Goal: Communication & Community: Answer question/provide support

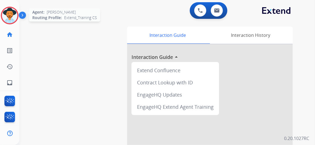
click at [9, 15] on img at bounding box center [9, 15] width 15 height 15
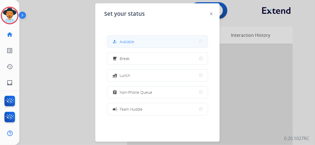
click at [153, 43] on button "how_to_reg Available" at bounding box center [157, 42] width 101 height 12
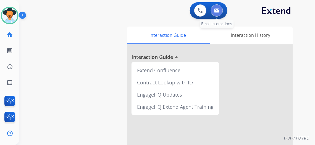
click at [217, 9] on img at bounding box center [217, 10] width 6 height 4
select select "**********"
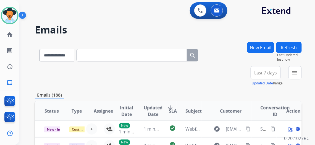
click at [107, 58] on input "text" at bounding box center [131, 55] width 110 height 12
paste input "**********"
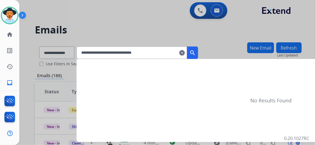
type input "**********"
click at [196, 54] on mat-icon "search" at bounding box center [192, 52] width 7 height 7
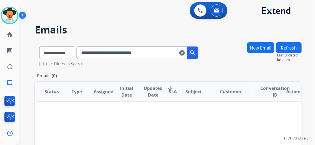
click at [185, 53] on mat-icon "clear" at bounding box center [182, 52] width 6 height 7
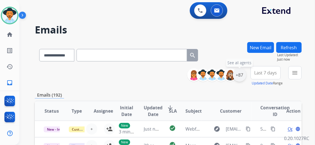
click at [242, 76] on div "+87" at bounding box center [239, 74] width 13 height 13
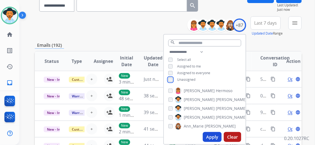
scroll to position [50, 0]
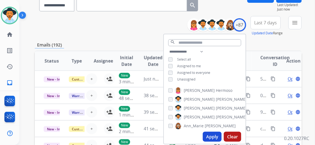
click at [215, 136] on button "Apply" at bounding box center [212, 136] width 19 height 10
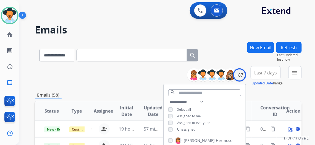
click at [267, 74] on span "Last 7 days" at bounding box center [265, 73] width 23 height 2
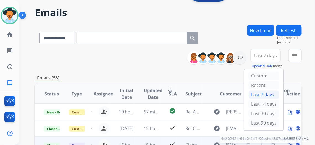
scroll to position [25, 0]
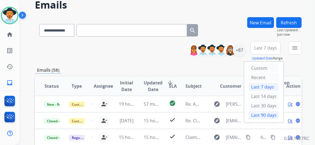
click at [266, 111] on div "Last 90 days" at bounding box center [264, 115] width 30 height 8
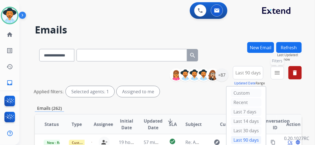
click at [281, 73] on mat-icon "menu" at bounding box center [277, 72] width 7 height 7
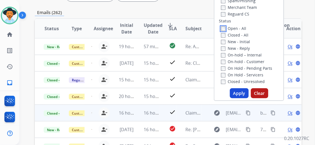
scroll to position [100, 0]
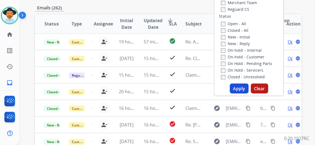
click at [242, 89] on button "Apply" at bounding box center [239, 88] width 19 height 10
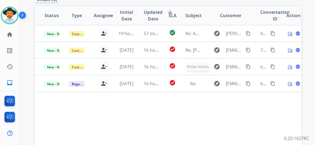
scroll to position [151, 0]
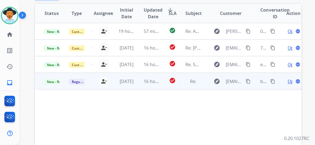
click at [290, 82] on span "Open" at bounding box center [292, 81] width 11 height 7
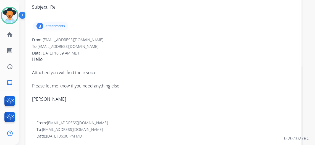
scroll to position [50, 0]
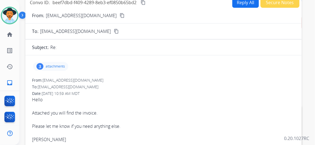
click at [65, 64] on p "attachments" at bounding box center [55, 66] width 19 height 4
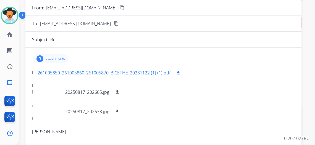
scroll to position [0, 0]
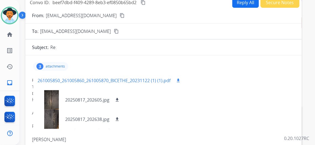
click at [112, 79] on p "261005850_261005860_261005870_BICETHE_20231122 (1) (1).pdf" at bounding box center [104, 80] width 133 height 7
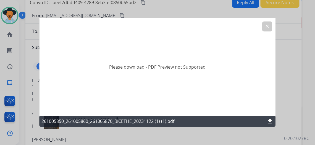
click at [270, 120] on mat-icon "download" at bounding box center [270, 121] width 7 height 7
click at [267, 26] on mat-icon "clear" at bounding box center [267, 26] width 5 height 5
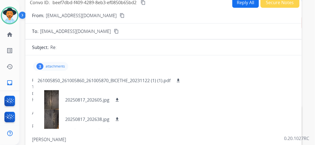
click at [120, 15] on mat-icon "content_copy" at bounding box center [122, 15] width 5 height 5
click at [57, 121] on div at bounding box center [52, 118] width 28 height 19
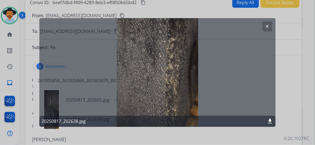
click at [267, 24] on mat-icon "clear" at bounding box center [267, 26] width 5 height 5
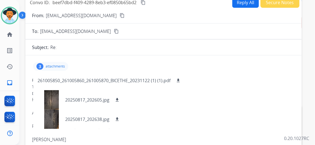
click at [146, 2] on mat-icon "content_copy" at bounding box center [143, 2] width 5 height 5
click at [120, 118] on mat-icon "download" at bounding box center [117, 119] width 5 height 5
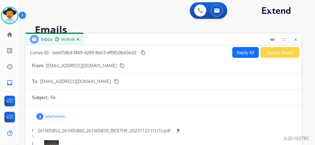
click at [244, 54] on button "Reply All" at bounding box center [245, 52] width 27 height 11
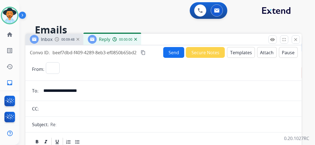
select select "**********"
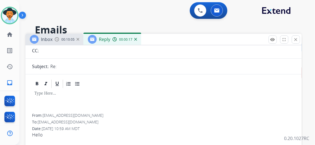
scroll to position [50, 0]
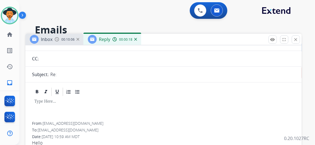
click at [69, 39] on span "00:10:06" at bounding box center [67, 39] width 13 height 4
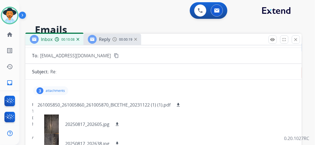
scroll to position [75, 0]
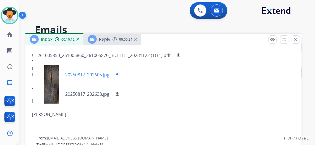
click at [120, 73] on mat-icon "download" at bounding box center [117, 74] width 5 height 5
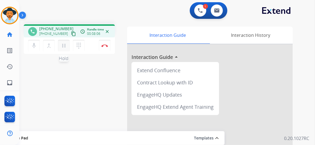
click at [63, 45] on mat-icon "pause" at bounding box center [63, 45] width 7 height 7
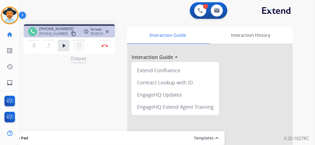
click at [79, 45] on mat-icon "dialpad" at bounding box center [78, 45] width 7 height 7
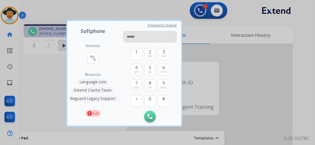
click at [142, 39] on input "tel" at bounding box center [150, 37] width 54 height 12
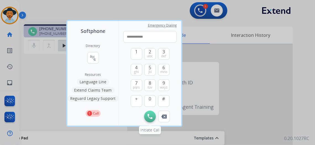
type input "**********"
click at [149, 115] on img at bounding box center [149, 116] width 5 height 5
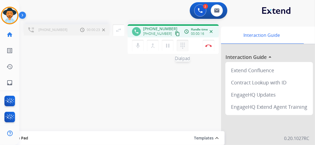
click at [183, 44] on mat-icon "dialpad" at bounding box center [182, 45] width 7 height 7
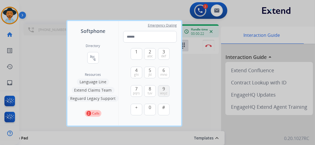
click at [164, 92] on span "wxyz" at bounding box center [163, 93] width 7 height 4
click at [152, 72] on button "5 jkl" at bounding box center [150, 73] width 12 height 12
click at [136, 71] on span "4" at bounding box center [136, 70] width 2 height 7
type input "***"
click at [145, 10] on div at bounding box center [157, 72] width 315 height 145
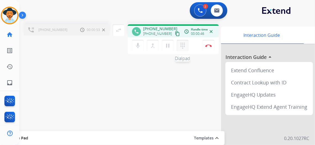
click at [182, 47] on mat-icon "dialpad" at bounding box center [182, 45] width 7 height 7
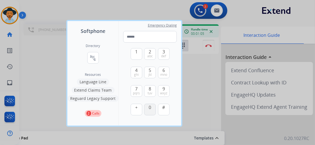
click at [151, 111] on button "0" at bounding box center [150, 110] width 12 height 12
type input "*"
click at [202, 83] on div at bounding box center [157, 72] width 315 height 145
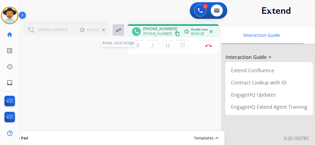
click at [120, 30] on mat-icon "swap_horiz" at bounding box center [118, 30] width 7 height 7
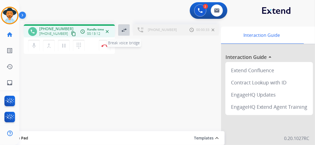
click at [125, 29] on mat-icon "swap_horiz" at bounding box center [124, 30] width 7 height 7
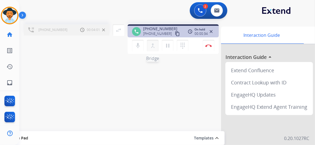
click at [152, 47] on mat-icon "merge_type" at bounding box center [152, 45] width 7 height 7
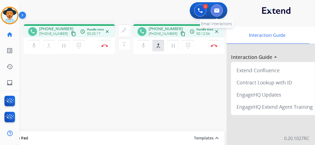
click at [220, 10] on img at bounding box center [217, 10] width 6 height 4
select select "**********"
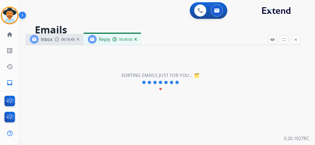
select select "**********"
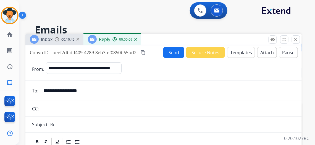
click at [137, 39] on img at bounding box center [135, 39] width 3 height 3
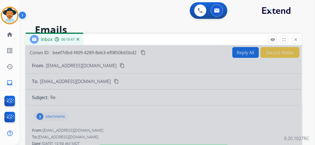
click at [79, 40] on img at bounding box center [77, 39] width 3 height 3
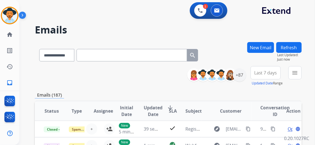
click at [104, 54] on input "text" at bounding box center [131, 55] width 110 height 12
paste input "**********"
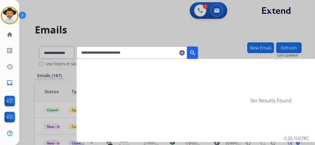
type input "**********"
click at [196, 51] on mat-icon "search" at bounding box center [192, 52] width 7 height 7
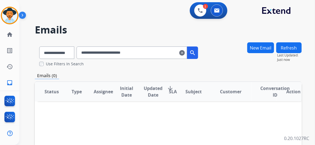
click at [196, 52] on mat-icon "search" at bounding box center [192, 52] width 7 height 7
click at [74, 52] on select "**********" at bounding box center [56, 52] width 35 height 12
select select "**********"
click at [39, 46] on select "**********" at bounding box center [56, 52] width 35 height 12
click at [198, 51] on button "search" at bounding box center [192, 52] width 11 height 12
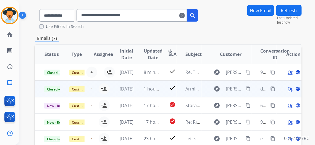
scroll to position [25, 0]
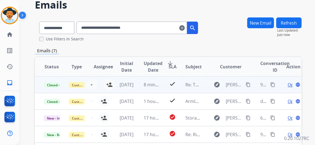
click at [290, 85] on span "Open" at bounding box center [292, 84] width 11 height 7
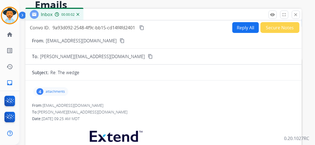
click at [298, 14] on mat-icon "close" at bounding box center [295, 14] width 5 height 5
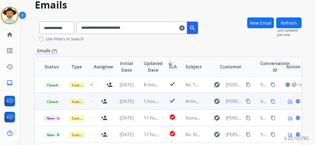
click at [291, 100] on span "Open" at bounding box center [292, 101] width 11 height 7
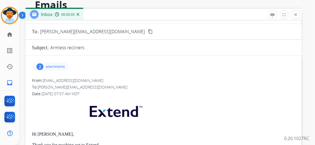
click at [61, 64] on p "attachments" at bounding box center [55, 66] width 19 height 4
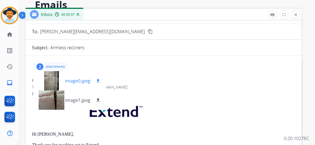
click at [101, 79] on mat-icon "download" at bounding box center [98, 80] width 5 height 5
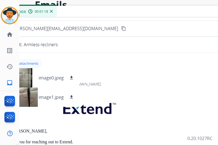
drag, startPoint x: 136, startPoint y: 14, endPoint x: 206, endPoint y: 11, distance: 70.2
click at [206, 11] on div "Inbox 00:01:18" at bounding box center [137, 12] width 276 height 12
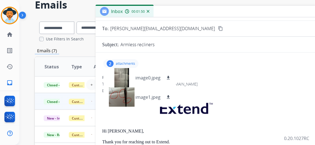
click at [218, 26] on mat-icon "content_copy" at bounding box center [220, 28] width 5 height 5
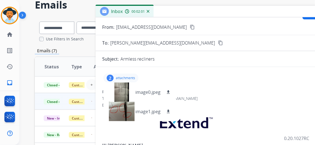
scroll to position [0, 0]
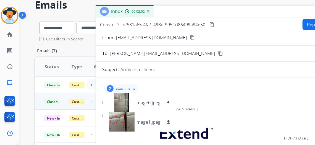
click at [214, 24] on mat-icon "content_copy" at bounding box center [211, 24] width 5 height 5
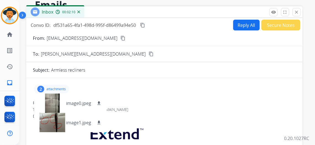
drag, startPoint x: 225, startPoint y: 12, endPoint x: 157, endPoint y: 12, distance: 68.5
click at [156, 12] on div "Inbox 00:02:10" at bounding box center [164, 12] width 276 height 12
click at [244, 25] on button "Reply All" at bounding box center [246, 24] width 27 height 11
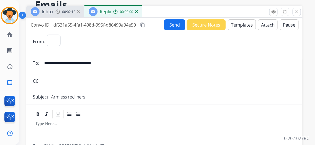
select select "**********"
click at [244, 23] on button "Templates" at bounding box center [242, 24] width 28 height 11
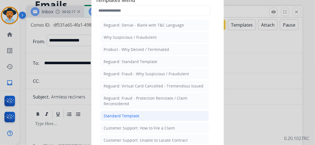
click at [144, 111] on li "Standard Template" at bounding box center [154, 115] width 109 height 10
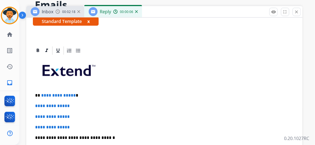
scroll to position [100, 0]
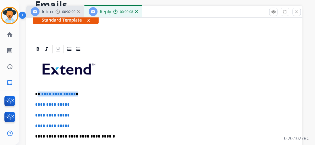
drag, startPoint x: 84, startPoint y: 92, endPoint x: 57, endPoint y: 88, distance: 26.8
click at [43, 92] on p "**********" at bounding box center [162, 93] width 254 height 5
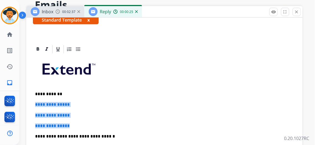
drag, startPoint x: 77, startPoint y: 126, endPoint x: 36, endPoint y: 100, distance: 48.4
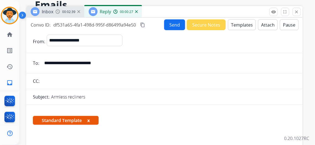
scroll to position [0, 0]
click at [247, 25] on button "Templates" at bounding box center [242, 24] width 28 height 11
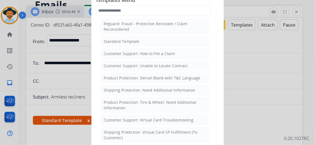
scroll to position [75, 0]
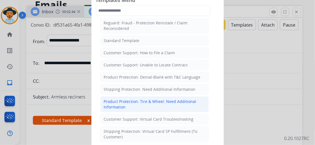
click at [158, 101] on div "Product Protection: Tire & Wheel: Need Additional Information" at bounding box center [154, 104] width 101 height 11
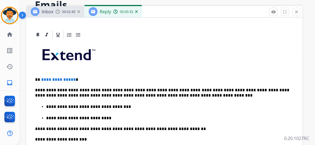
scroll to position [125, 0]
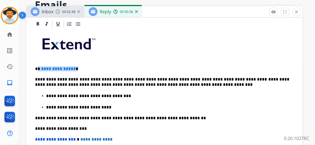
drag, startPoint x: 85, startPoint y: 68, endPoint x: 44, endPoint y: 66, distance: 40.9
click at [44, 66] on p "**********" at bounding box center [162, 68] width 254 height 5
drag, startPoint x: 147, startPoint y: 78, endPoint x: 140, endPoint y: 77, distance: 7.5
click at [140, 77] on p "**********" at bounding box center [162, 82] width 254 height 10
click at [139, 78] on p "**********" at bounding box center [162, 82] width 254 height 10
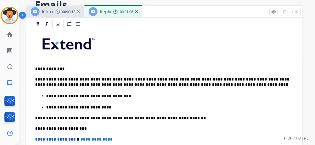
click at [287, 80] on p "**********" at bounding box center [162, 82] width 254 height 10
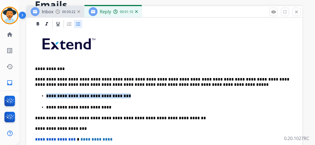
drag, startPoint x: 51, startPoint y: 93, endPoint x: 123, endPoint y: 94, distance: 72.1
click at [123, 94] on p "**********" at bounding box center [167, 95] width 243 height 5
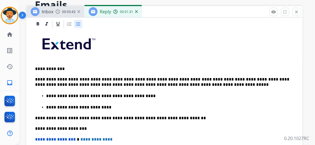
click at [137, 94] on p "**********" at bounding box center [167, 95] width 243 height 5
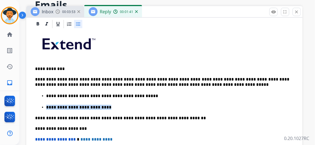
drag, startPoint x: 99, startPoint y: 105, endPoint x: 51, endPoint y: 106, distance: 48.9
click at [51, 105] on p "**********" at bounding box center [167, 107] width 243 height 5
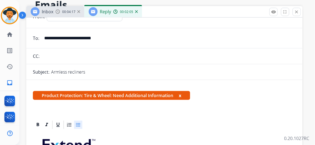
scroll to position [0, 0]
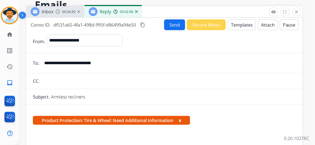
click at [176, 21] on button "Send" at bounding box center [174, 24] width 21 height 11
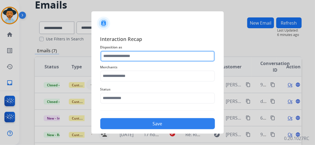
click at [146, 56] on input "text" at bounding box center [157, 56] width 115 height 11
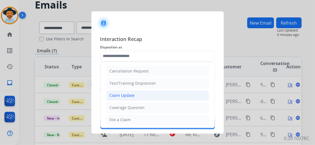
click at [146, 95] on li "Claim Update" at bounding box center [157, 95] width 103 height 10
type input "**********"
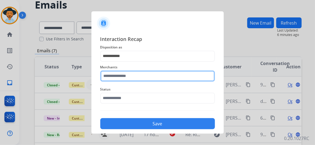
click at [129, 76] on input "text" at bounding box center [157, 75] width 115 height 11
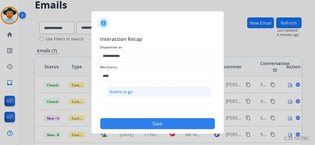
click at [131, 93] on div "Rooms to go" at bounding box center [121, 92] width 23 height 6
type input "**********"
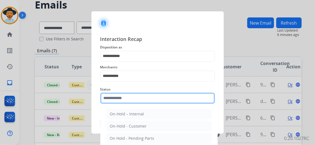
click at [142, 98] on input "text" at bounding box center [157, 98] width 115 height 11
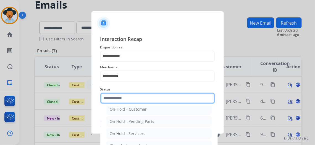
scroll to position [31, 0]
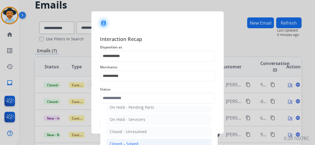
click at [144, 140] on li "Closed – Solved" at bounding box center [158, 143] width 105 height 10
type input "**********"
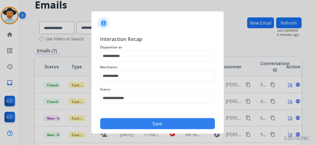
click at [158, 123] on button "Save" at bounding box center [157, 123] width 115 height 11
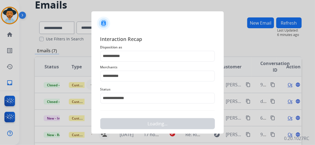
scroll to position [0, 0]
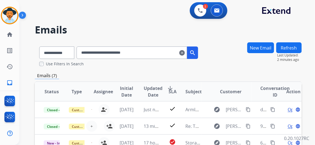
click at [185, 52] on mat-icon "clear" at bounding box center [182, 52] width 6 height 7
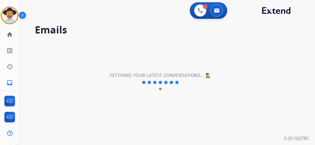
select select "**********"
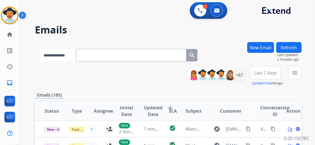
click at [73, 55] on select "**********" at bounding box center [56, 55] width 35 height 12
select select "**********"
click at [39, 49] on select "**********" at bounding box center [56, 55] width 35 height 12
click at [97, 57] on input "text" at bounding box center [131, 55] width 110 height 12
paste input "**********"
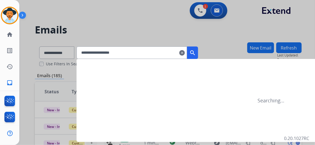
type input "**********"
click at [196, 54] on mat-icon "search" at bounding box center [192, 52] width 7 height 7
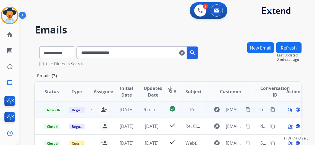
click at [291, 108] on span "Open" at bounding box center [292, 109] width 11 height 7
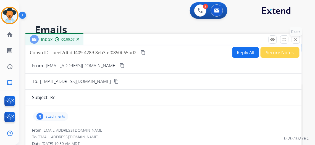
click at [298, 39] on mat-icon "close" at bounding box center [295, 39] width 5 height 5
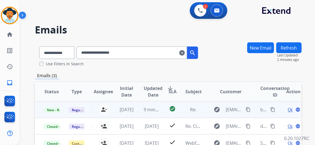
click at [290, 110] on span "Open" at bounding box center [292, 109] width 11 height 7
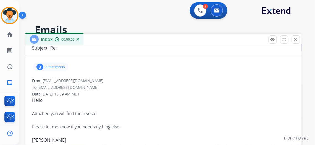
scroll to position [50, 0]
click at [298, 40] on mat-icon "close" at bounding box center [295, 39] width 5 height 5
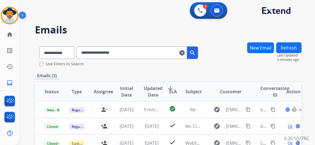
click at [185, 51] on mat-icon "clear" at bounding box center [182, 52] width 6 height 7
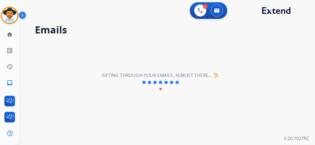
select select "**********"
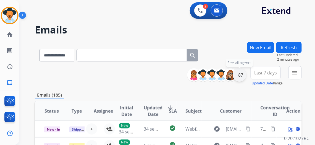
click at [244, 75] on div "+87" at bounding box center [239, 74] width 13 height 13
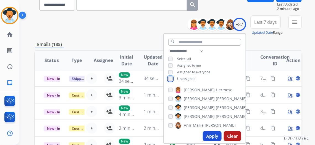
scroll to position [75, 0]
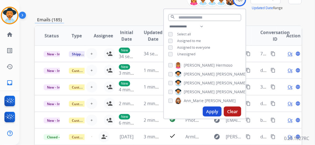
click at [216, 109] on button "Apply" at bounding box center [212, 111] width 19 height 10
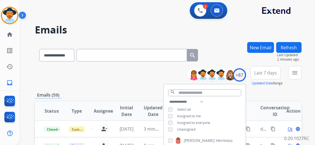
click at [277, 73] on span "Last 7 days" at bounding box center [265, 73] width 23 height 2
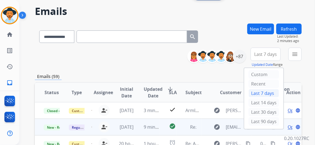
scroll to position [25, 0]
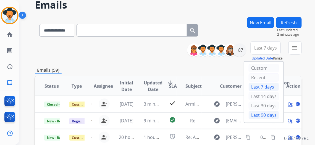
click at [268, 113] on div "Last 90 days" at bounding box center [264, 115] width 30 height 8
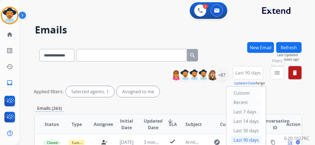
click at [281, 73] on mat-icon "menu" at bounding box center [277, 72] width 7 height 7
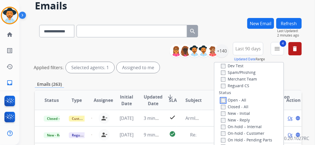
scroll to position [75, 0]
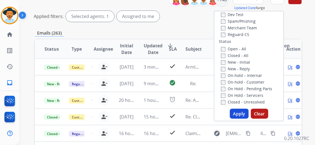
click at [243, 110] on button "Apply" at bounding box center [239, 114] width 19 height 10
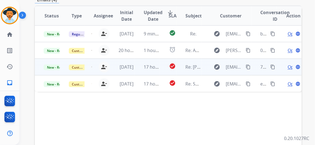
scroll to position [151, 0]
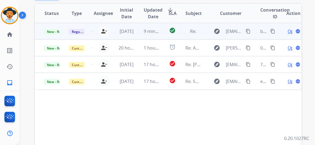
click at [290, 31] on span "Open" at bounding box center [292, 31] width 11 height 7
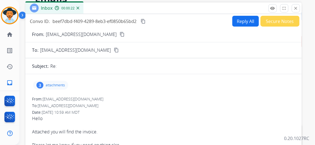
scroll to position [0, 0]
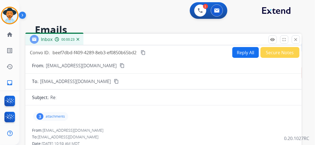
click at [248, 52] on button "Reply All" at bounding box center [245, 52] width 27 height 11
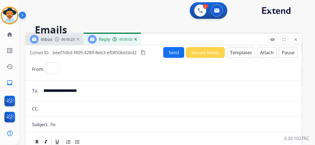
select select "**********"
click at [242, 53] on button "Templates" at bounding box center [241, 52] width 28 height 11
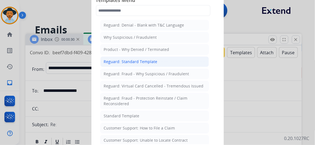
click at [147, 63] on div "Reguard: Standard Template" at bounding box center [131, 62] width 54 height 6
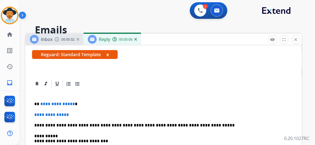
scroll to position [100, 0]
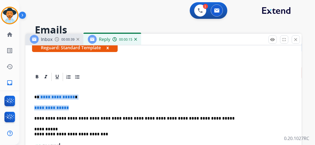
drag, startPoint x: 78, startPoint y: 106, endPoint x: 42, endPoint y: 95, distance: 37.7
click at [42, 96] on div "**********" at bounding box center [163, 136] width 263 height 109
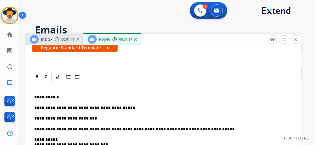
click at [95, 119] on p "**********" at bounding box center [161, 118] width 254 height 5
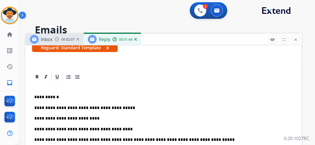
click at [123, 126] on p "**********" at bounding box center [161, 128] width 254 height 5
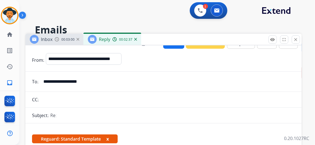
scroll to position [0, 0]
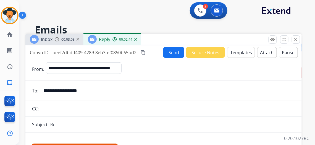
click at [172, 52] on button "Send" at bounding box center [173, 52] width 21 height 11
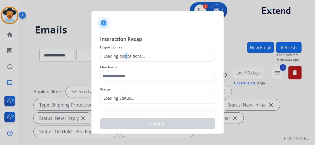
click at [126, 53] on div "Loading dispositions..." at bounding box center [157, 56] width 115 height 11
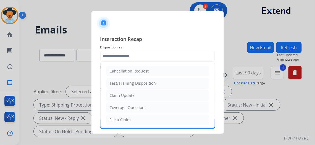
click at [141, 54] on input "text" at bounding box center [157, 56] width 115 height 11
drag, startPoint x: 140, startPoint y: 96, endPoint x: 136, endPoint y: 91, distance: 5.7
click at [140, 95] on li "Claim Update" at bounding box center [157, 95] width 103 height 10
type input "**********"
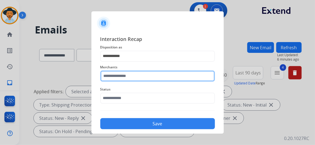
click at [129, 75] on input "text" at bounding box center [157, 75] width 115 height 11
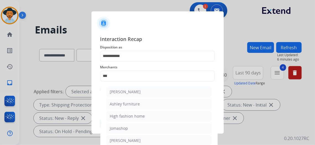
click at [143, 90] on li "Ashley - Reguard" at bounding box center [158, 91] width 105 height 10
type input "**********"
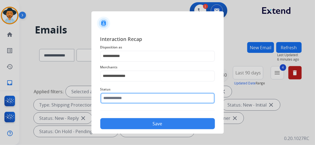
click at [133, 97] on input "text" at bounding box center [157, 98] width 115 height 11
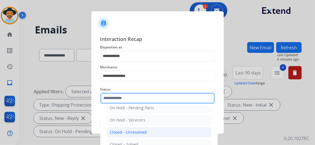
scroll to position [31, 0]
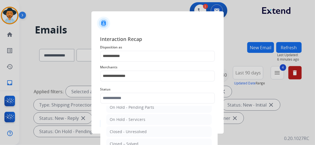
drag, startPoint x: 137, startPoint y: 142, endPoint x: 138, endPoint y: 138, distance: 4.2
click at [137, 142] on div "Closed – Solved" at bounding box center [124, 144] width 29 height 6
type input "**********"
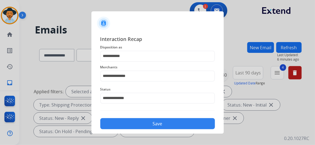
click at [160, 124] on button "Save" at bounding box center [157, 123] width 115 height 11
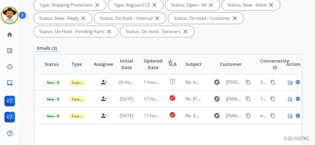
scroll to position [100, 0]
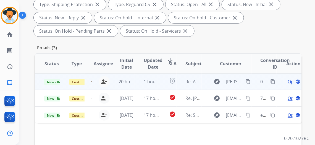
click at [290, 82] on span "Open" at bounding box center [292, 81] width 11 height 7
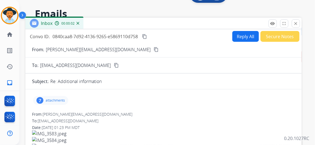
scroll to position [0, 0]
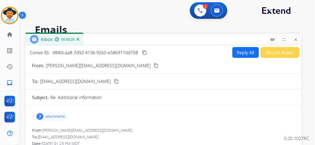
click at [154, 64] on mat-icon "content_copy" at bounding box center [156, 65] width 5 height 5
click at [147, 51] on mat-icon "content_copy" at bounding box center [144, 52] width 5 height 5
click at [65, 114] on p "attachments" at bounding box center [55, 116] width 19 height 4
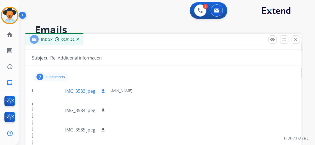
scroll to position [25, 0]
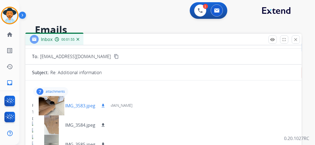
click at [105, 103] on mat-icon "download" at bounding box center [103, 105] width 5 height 5
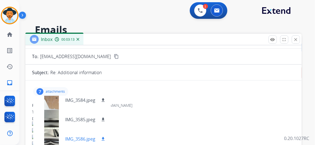
click at [105, 138] on mat-icon "download" at bounding box center [103, 138] width 5 height 5
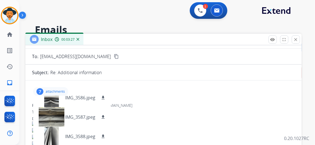
scroll to position [66, 0]
click at [105, 115] on mat-icon "download" at bounding box center [103, 116] width 5 height 5
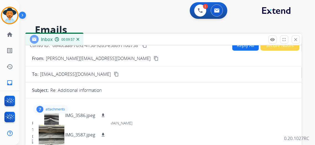
scroll to position [0, 0]
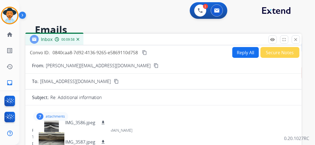
click at [244, 53] on button "Reply All" at bounding box center [245, 52] width 27 height 11
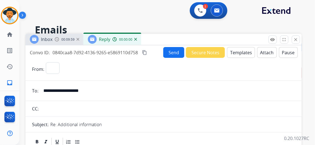
select select "**********"
click at [243, 52] on button "Templates" at bounding box center [241, 52] width 28 height 11
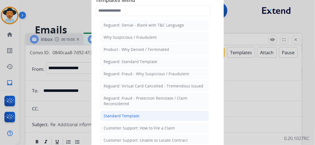
click at [148, 112] on li "Standard Template" at bounding box center [154, 115] width 109 height 10
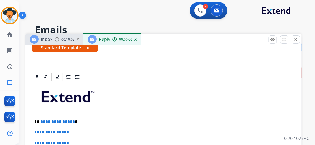
scroll to position [151, 0]
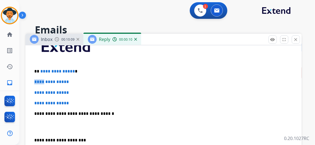
drag, startPoint x: 86, startPoint y: 70, endPoint x: 49, endPoint y: 73, distance: 37.2
click at [48, 73] on div "**********" at bounding box center [163, 126] width 263 height 190
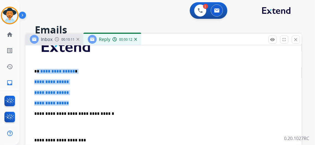
drag, startPoint x: 82, startPoint y: 101, endPoint x: 41, endPoint y: 71, distance: 50.3
click at [41, 71] on div "**********" at bounding box center [163, 126] width 263 height 190
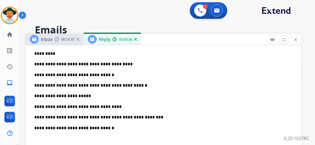
scroll to position [176, 0]
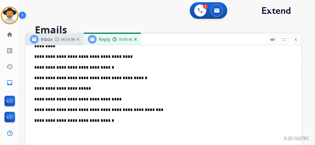
drag, startPoint x: 62, startPoint y: 76, endPoint x: 66, endPoint y: 77, distance: 3.9
click at [62, 76] on p "**********" at bounding box center [161, 77] width 254 height 5
drag, startPoint x: 72, startPoint y: 86, endPoint x: 83, endPoint y: 86, distance: 11.6
click at [83, 86] on p "**********" at bounding box center [161, 88] width 254 height 5
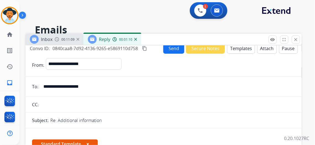
scroll to position [0, 0]
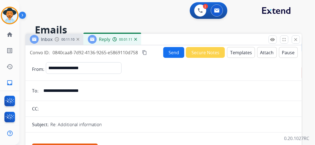
click at [178, 53] on button "Send" at bounding box center [173, 52] width 21 height 11
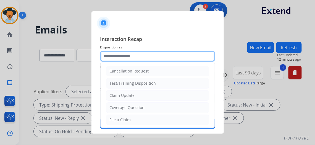
click at [155, 56] on input "text" at bounding box center [157, 56] width 115 height 11
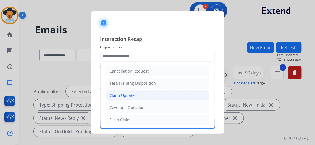
click at [151, 96] on li "Claim Update" at bounding box center [157, 95] width 103 height 10
type input "**********"
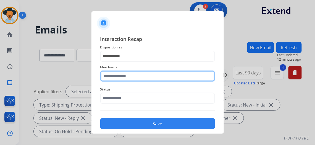
click at [143, 75] on input "text" at bounding box center [157, 75] width 115 height 11
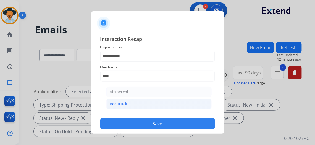
click at [136, 103] on li "Realtruck" at bounding box center [158, 104] width 105 height 10
type input "*********"
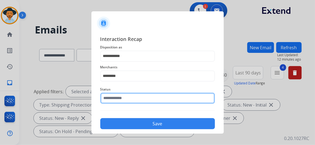
click at [140, 98] on input "text" at bounding box center [157, 98] width 115 height 11
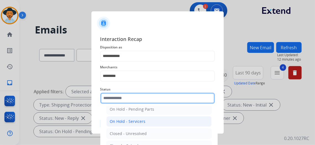
scroll to position [31, 0]
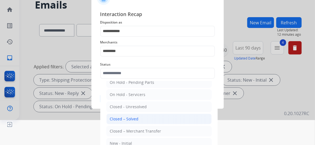
click at [144, 115] on li "Closed – Solved" at bounding box center [158, 118] width 105 height 10
type input "**********"
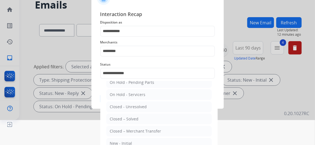
scroll to position [9, 0]
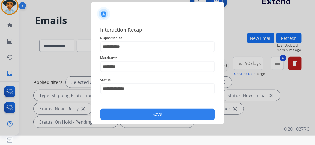
click at [156, 112] on button "Save" at bounding box center [157, 114] width 115 height 11
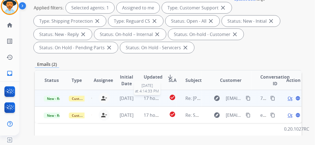
scroll to position [75, 0]
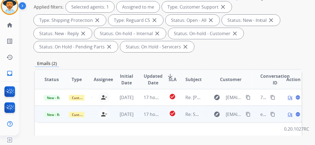
click at [290, 114] on span "Open" at bounding box center [292, 114] width 11 height 7
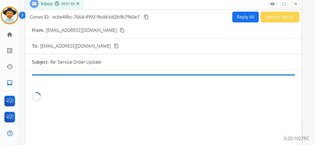
scroll to position [0, 0]
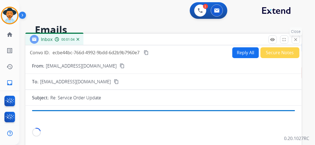
click at [298, 38] on mat-icon "close" at bounding box center [295, 39] width 5 height 5
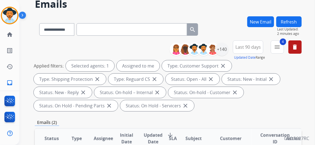
scroll to position [100, 0]
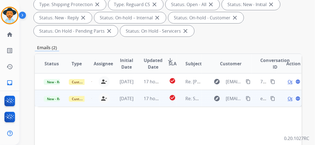
click at [291, 99] on span "Open" at bounding box center [292, 98] width 11 height 7
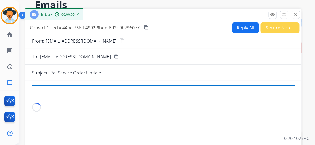
scroll to position [0, 0]
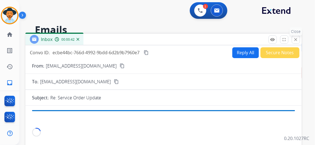
click at [300, 39] on button "close Close" at bounding box center [296, 39] width 8 height 8
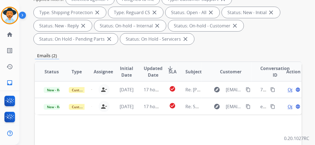
scroll to position [100, 0]
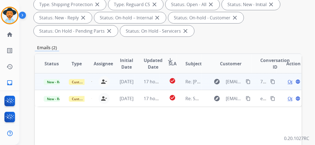
click at [273, 80] on mat-icon "content_copy" at bounding box center [272, 81] width 5 height 5
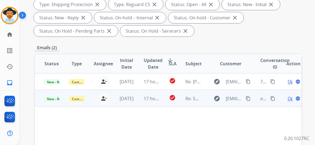
click at [273, 97] on mat-icon "content_copy" at bounding box center [272, 98] width 5 height 5
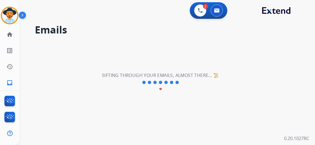
scroll to position [0, 0]
click at [218, 10] on img at bounding box center [217, 10] width 6 height 4
click at [201, 10] on img at bounding box center [200, 10] width 5 height 5
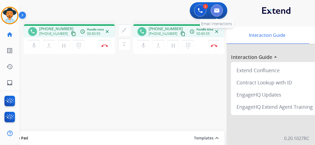
click at [222, 10] on button at bounding box center [217, 10] width 12 height 12
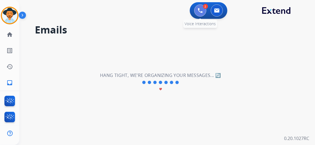
click at [203, 11] on img at bounding box center [200, 10] width 5 height 5
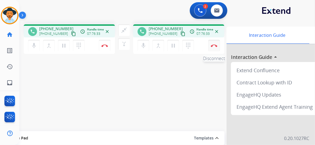
click at [108, 44] on img at bounding box center [104, 45] width 7 height 3
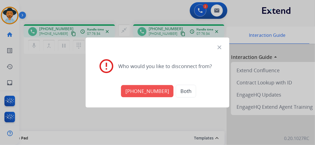
click at [152, 91] on button "+18008432446" at bounding box center [147, 91] width 52 height 12
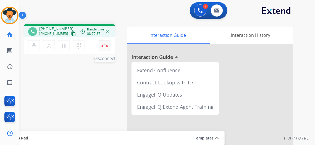
click at [104, 44] on button "Disconnect" at bounding box center [105, 46] width 12 height 12
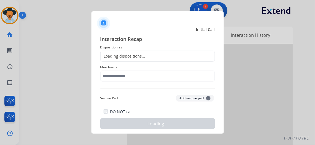
click at [148, 56] on div "Loading dispositions..." at bounding box center [157, 56] width 115 height 11
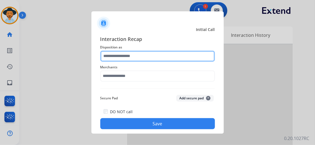
click at [148, 56] on input "text" at bounding box center [157, 56] width 115 height 11
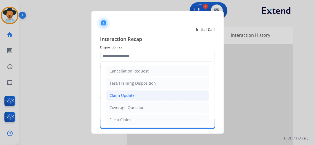
click at [142, 96] on li "Claim Update" at bounding box center [157, 95] width 103 height 10
type input "**********"
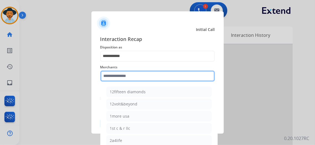
click at [134, 79] on input "text" at bounding box center [157, 75] width 115 height 11
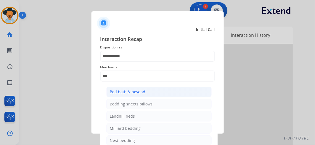
click at [137, 88] on li "Bed bath & beyond" at bounding box center [158, 91] width 105 height 10
type input "**********"
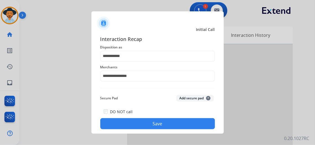
click at [166, 125] on button "Save" at bounding box center [157, 123] width 115 height 11
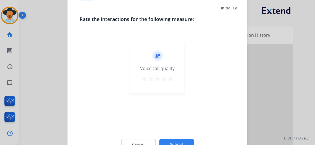
drag, startPoint x: 171, startPoint y: 77, endPoint x: 171, endPoint y: 83, distance: 6.1
click at [171, 78] on mat-icon "star" at bounding box center [170, 79] width 7 height 7
click at [180, 141] on button "Submit" at bounding box center [176, 145] width 35 height 12
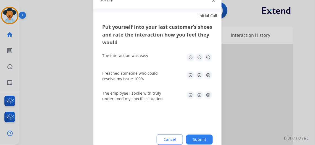
click at [208, 57] on img at bounding box center [208, 57] width 9 height 9
click at [208, 75] on img at bounding box center [208, 75] width 9 height 9
click at [207, 91] on img at bounding box center [208, 95] width 9 height 9
drag, startPoint x: 199, startPoint y: 138, endPoint x: 198, endPoint y: 133, distance: 5.0
click at [199, 138] on button "Submit" at bounding box center [199, 139] width 27 height 10
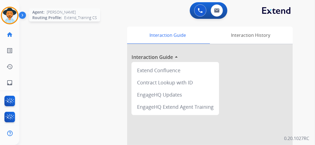
click at [10, 15] on img at bounding box center [9, 15] width 15 height 15
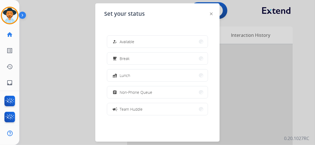
click at [150, 92] on span "Non-Phone Queue" at bounding box center [136, 92] width 33 height 6
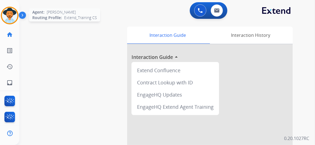
click at [10, 17] on img at bounding box center [9, 15] width 15 height 15
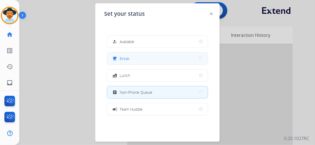
click at [147, 62] on button "free_breakfast Break" at bounding box center [157, 58] width 101 height 12
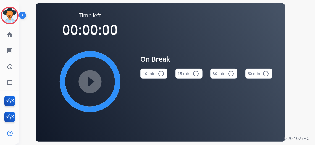
click at [194, 75] on button "15 min radio_button_unchecked" at bounding box center [188, 73] width 27 height 10
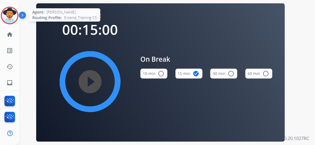
click at [12, 14] on img at bounding box center [9, 15] width 15 height 15
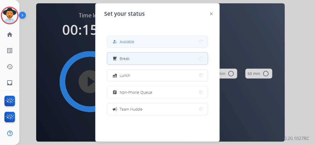
click at [149, 40] on button "how_to_reg Available" at bounding box center [157, 42] width 101 height 12
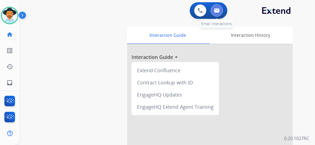
click at [217, 10] on img at bounding box center [217, 10] width 6 height 4
select select "**********"
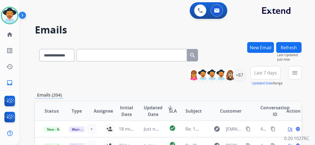
click at [265, 47] on button "New Email" at bounding box center [260, 47] width 27 height 11
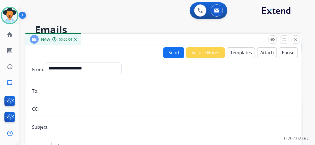
click at [65, 93] on input "email" at bounding box center [167, 90] width 255 height 11
paste input "**********"
drag, startPoint x: 65, startPoint y: 93, endPoint x: 98, endPoint y: 100, distance: 33.9
click at [65, 93] on input "**********" at bounding box center [167, 90] width 255 height 11
type input "**********"
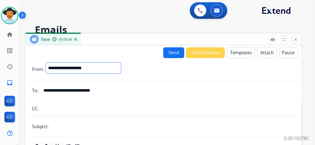
click at [121, 72] on select "**********" at bounding box center [83, 67] width 75 height 11
select select "**********"
click at [50, 62] on select "**********" at bounding box center [83, 67] width 75 height 11
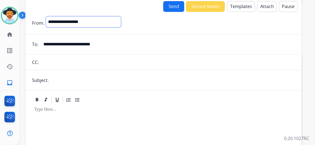
scroll to position [50, 0]
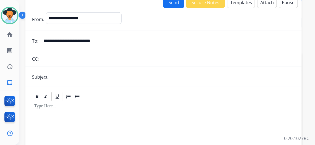
click at [74, 76] on input "text" at bounding box center [172, 76] width 245 height 11
type input "**********"
click at [239, 4] on button "Templates" at bounding box center [241, 2] width 28 height 11
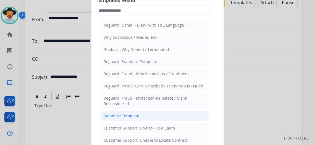
click at [160, 118] on li "Standard Template" at bounding box center [154, 115] width 109 height 10
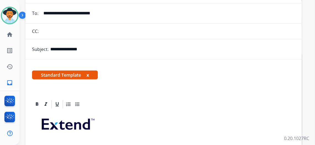
scroll to position [75, 0]
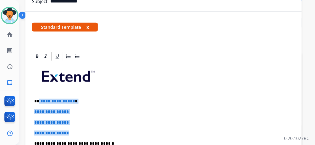
drag, startPoint x: 73, startPoint y: 130, endPoint x: 43, endPoint y: 100, distance: 43.0
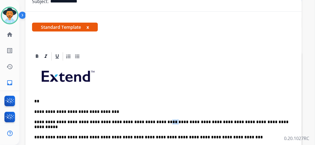
drag, startPoint x: 154, startPoint y: 120, endPoint x: 162, endPoint y: 120, distance: 8.0
click at [163, 120] on p "**********" at bounding box center [161, 129] width 254 height 41
drag, startPoint x: 259, startPoint y: 120, endPoint x: 275, endPoint y: 121, distance: 15.8
click at [273, 120] on p "**********" at bounding box center [161, 129] width 254 height 41
click at [262, 119] on p "**********" at bounding box center [161, 129] width 254 height 41
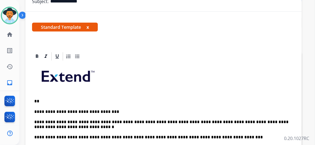
scroll to position [100, 0]
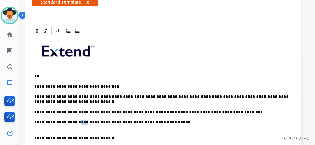
drag, startPoint x: 73, startPoint y: 120, endPoint x: 81, endPoint y: 120, distance: 8.3
click at [81, 120] on p "**********" at bounding box center [161, 107] width 254 height 46
click at [168, 96] on p "**********" at bounding box center [161, 107] width 254 height 46
click at [165, 121] on p "**********" at bounding box center [161, 107] width 254 height 46
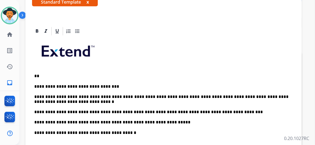
click at [129, 131] on p "**********" at bounding box center [161, 135] width 254 height 10
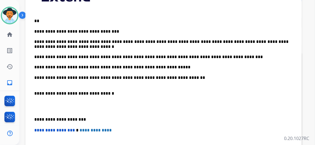
scroll to position [157, 0]
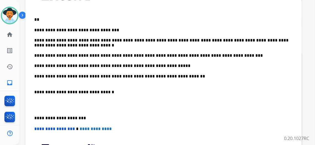
click at [36, 116] on div "**********" at bounding box center [163, 84] width 276 height 229
click at [38, 116] on div "**********" at bounding box center [163, 90] width 263 height 220
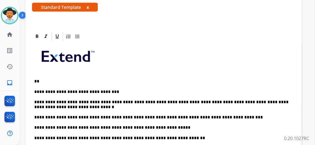
scroll to position [71, 0]
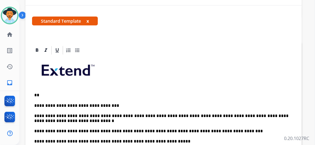
click at [50, 93] on p "**" at bounding box center [161, 95] width 254 height 5
click at [47, 94] on p "**" at bounding box center [161, 95] width 254 height 5
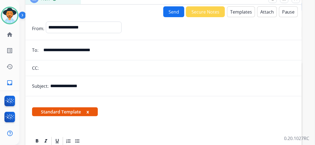
scroll to position [0, 0]
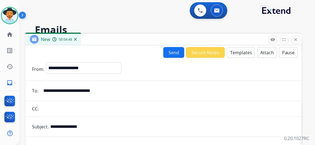
click at [174, 50] on button "Send" at bounding box center [173, 52] width 21 height 11
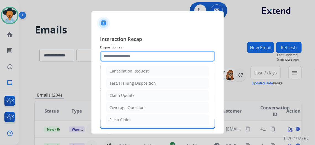
click at [174, 54] on input "text" at bounding box center [157, 56] width 115 height 11
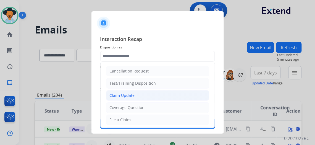
click at [135, 95] on li "Claim Update" at bounding box center [157, 95] width 103 height 10
type input "**********"
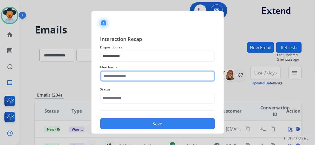
click at [130, 76] on input "text" at bounding box center [157, 75] width 115 height 11
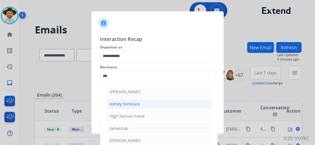
click at [147, 101] on li "Ashley furniture" at bounding box center [158, 104] width 105 height 10
type input "**********"
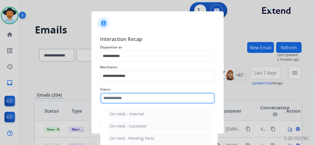
click at [149, 98] on input "text" at bounding box center [157, 98] width 115 height 11
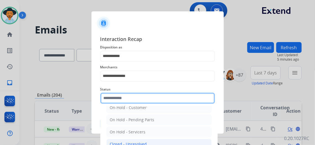
scroll to position [31, 0]
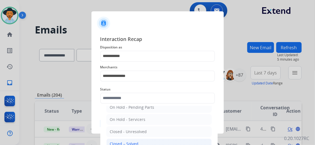
click at [142, 139] on li "Closed – Solved" at bounding box center [158, 143] width 105 height 10
type input "**********"
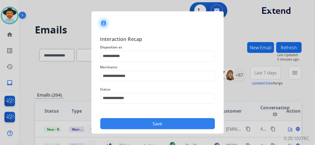
click at [156, 122] on button "Save" at bounding box center [157, 123] width 115 height 11
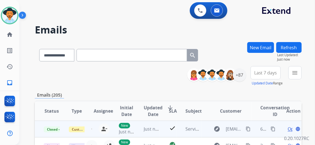
click at [273, 128] on mat-icon "content_copy" at bounding box center [272, 128] width 5 height 5
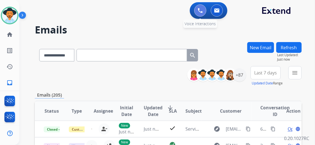
click at [200, 7] on button at bounding box center [200, 10] width 12 height 12
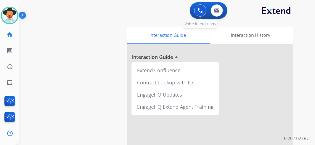
click at [203, 11] on img at bounding box center [200, 10] width 5 height 5
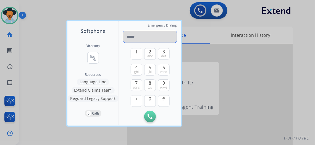
click at [137, 34] on input "tel" at bounding box center [150, 37] width 54 height 12
paste input "**********"
type input "**********"
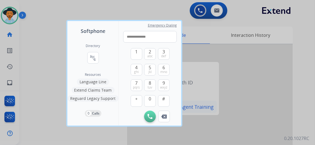
drag, startPoint x: 151, startPoint y: 116, endPoint x: 150, endPoint y: 108, distance: 7.9
click at [151, 116] on img at bounding box center [149, 116] width 5 height 5
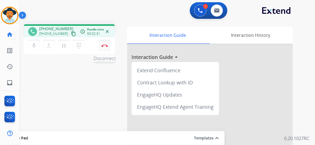
click at [105, 44] on img at bounding box center [104, 45] width 7 height 3
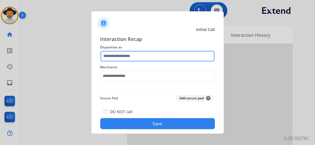
click at [160, 55] on input "text" at bounding box center [157, 56] width 115 height 11
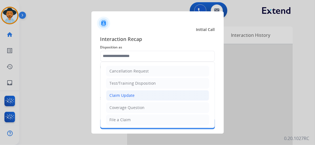
click at [146, 93] on li "Claim Update" at bounding box center [157, 95] width 103 height 10
type input "**********"
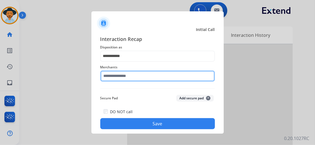
click at [136, 75] on input "text" at bounding box center [157, 75] width 115 height 11
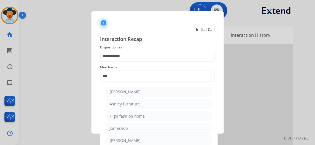
drag, startPoint x: 142, startPoint y: 90, endPoint x: 146, endPoint y: 89, distance: 3.3
click at [143, 90] on li "Ashley - Reguard" at bounding box center [158, 91] width 105 height 10
type input "**********"
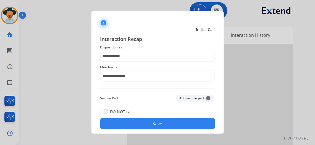
click at [162, 123] on button "Save" at bounding box center [157, 123] width 115 height 11
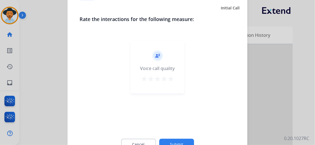
click at [169, 76] on mat-icon "star" at bounding box center [170, 79] width 7 height 7
click at [182, 142] on button "Submit" at bounding box center [176, 145] width 35 height 12
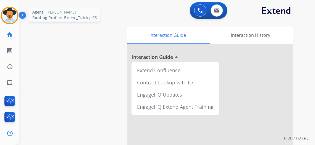
click at [14, 14] on img at bounding box center [9, 15] width 15 height 15
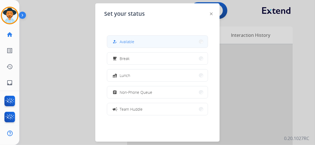
click at [133, 41] on span "Available" at bounding box center [127, 42] width 15 height 6
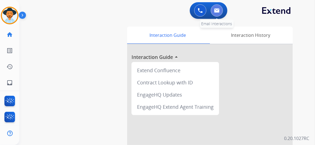
click at [218, 10] on img at bounding box center [217, 10] width 6 height 4
select select "**********"
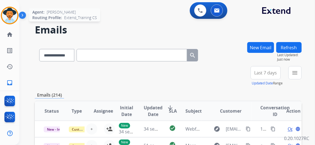
click at [5, 13] on img at bounding box center [9, 15] width 15 height 15
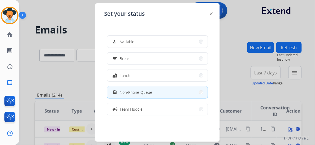
click at [138, 42] on button "how_to_reg Available" at bounding box center [157, 42] width 101 height 12
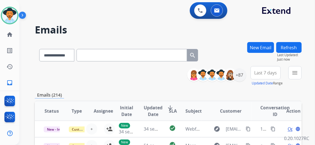
click at [98, 56] on input "text" at bounding box center [131, 55] width 110 height 12
paste input "**********"
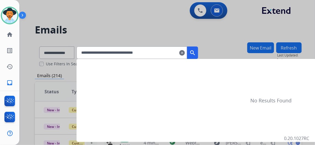
type input "**********"
click at [196, 53] on mat-icon "search" at bounding box center [192, 52] width 7 height 7
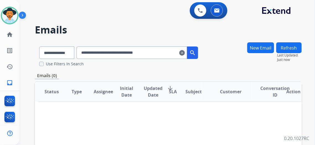
click at [185, 52] on mat-icon "clear" at bounding box center [182, 52] width 6 height 7
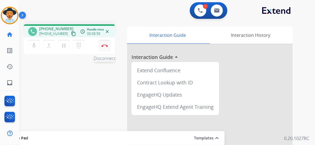
click at [104, 45] on img at bounding box center [104, 45] width 7 height 3
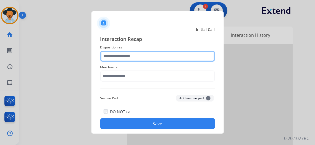
click at [141, 53] on input "text" at bounding box center [157, 56] width 115 height 11
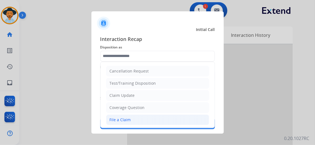
click at [136, 118] on li "File a Claim" at bounding box center [157, 119] width 103 height 10
type input "**********"
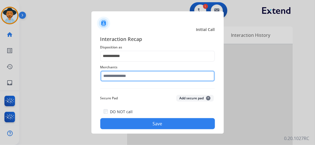
click at [138, 77] on input "text" at bounding box center [157, 75] width 115 height 11
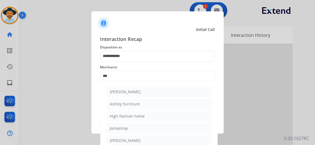
click at [145, 92] on li "Ashley - Reguard" at bounding box center [158, 91] width 105 height 10
type input "**********"
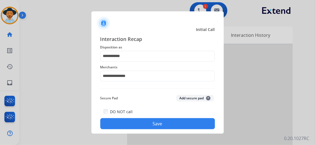
click at [160, 123] on button "Save" at bounding box center [157, 123] width 115 height 11
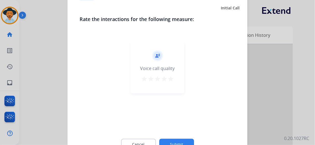
drag, startPoint x: 171, startPoint y: 81, endPoint x: 175, endPoint y: 85, distance: 5.9
click at [171, 81] on mat-icon "star" at bounding box center [170, 79] width 7 height 7
click at [180, 141] on button "Submit" at bounding box center [176, 145] width 35 height 12
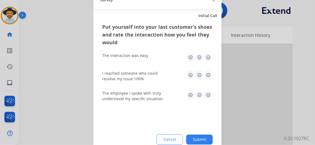
drag, startPoint x: 207, startPoint y: 58, endPoint x: 206, endPoint y: 62, distance: 4.1
click at [207, 58] on img at bounding box center [208, 57] width 9 height 9
drag, startPoint x: 211, startPoint y: 75, endPoint x: 207, endPoint y: 76, distance: 4.1
click at [211, 75] on img at bounding box center [208, 75] width 9 height 9
drag, startPoint x: 208, startPoint y: 95, endPoint x: 205, endPoint y: 96, distance: 2.8
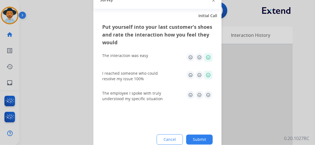
click at [208, 95] on img at bounding box center [208, 95] width 9 height 9
drag, startPoint x: 199, startPoint y: 136, endPoint x: 196, endPoint y: 123, distance: 13.5
click at [199, 136] on button "Submit" at bounding box center [199, 139] width 27 height 10
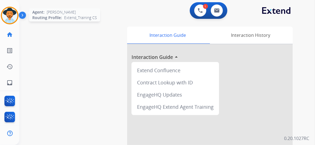
click at [3, 18] on img at bounding box center [9, 15] width 15 height 15
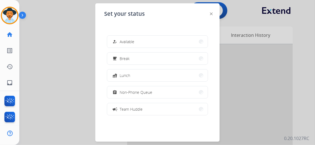
drag, startPoint x: 135, startPoint y: 43, endPoint x: 142, endPoint y: 38, distance: 7.7
click at [134, 42] on span "Available" at bounding box center [127, 42] width 15 height 6
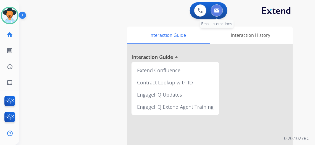
click at [219, 11] on img at bounding box center [217, 10] width 6 height 4
select select "**********"
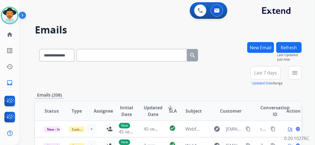
click at [272, 72] on span "Last 7 days" at bounding box center [265, 73] width 23 height 2
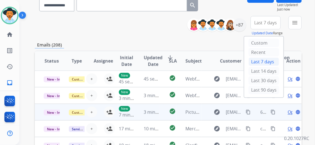
scroll to position [50, 0]
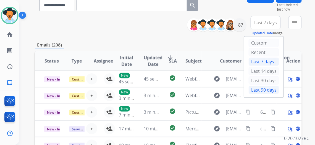
click at [269, 88] on div "Last 90 days" at bounding box center [264, 90] width 30 height 8
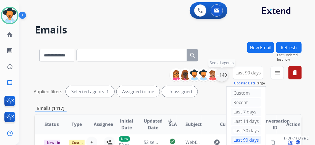
click at [225, 75] on div "+140" at bounding box center [221, 74] width 13 height 13
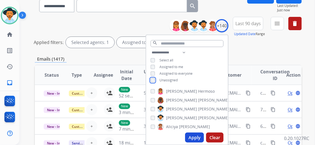
scroll to position [50, 0]
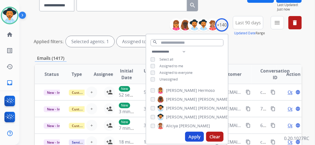
drag, startPoint x: 195, startPoint y: 135, endPoint x: 208, endPoint y: 119, distance: 20.1
click at [196, 134] on button "Apply" at bounding box center [194, 136] width 19 height 10
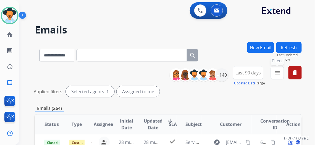
click at [281, 72] on mat-icon "menu" at bounding box center [277, 72] width 7 height 7
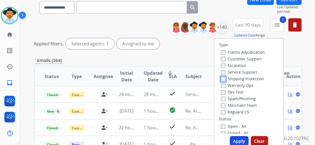
scroll to position [50, 0]
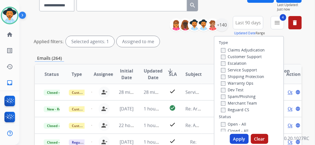
click at [240, 137] on button "Apply" at bounding box center [239, 139] width 19 height 10
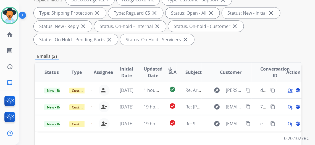
scroll to position [100, 0]
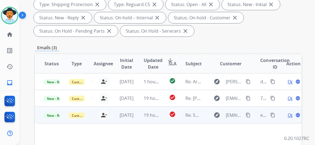
click at [289, 115] on span "Open" at bounding box center [292, 115] width 11 height 7
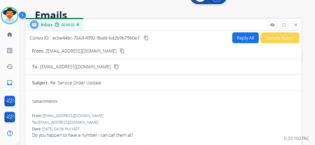
scroll to position [0, 0]
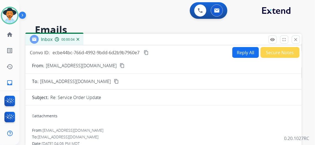
click at [120, 65] on mat-icon "content_copy" at bounding box center [122, 65] width 5 height 5
click at [244, 51] on button "Reply All" at bounding box center [245, 52] width 27 height 11
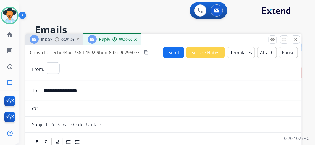
select select "**********"
click at [243, 51] on button "Templates" at bounding box center [241, 52] width 28 height 11
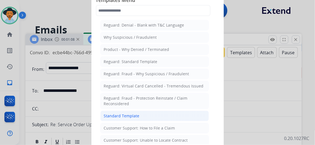
click at [149, 112] on li "Standard Template" at bounding box center [154, 115] width 109 height 10
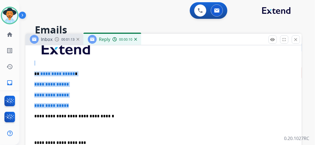
scroll to position [148, 0]
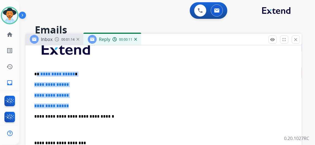
drag, startPoint x: 85, startPoint y: 76, endPoint x: 52, endPoint y: 76, distance: 32.0
click at [42, 71] on div "**********" at bounding box center [163, 129] width 263 height 190
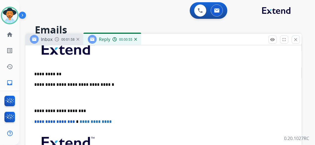
scroll to position [0, 0]
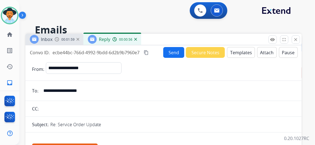
click at [149, 51] on mat-icon "content_copy" at bounding box center [146, 52] width 5 height 5
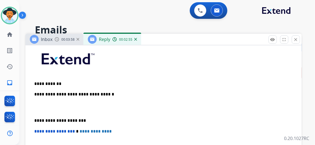
scroll to position [151, 0]
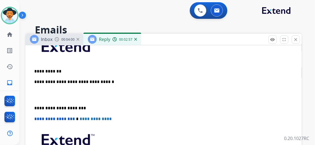
click at [72, 70] on p "**********" at bounding box center [161, 71] width 254 height 5
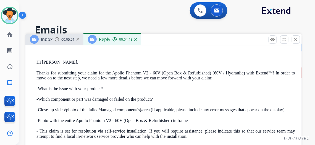
scroll to position [427, 0]
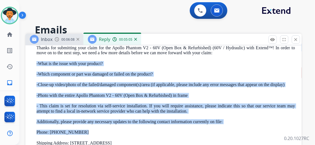
drag, startPoint x: 40, startPoint y: 60, endPoint x: 228, endPoint y: 125, distance: 198.7
click at [228, 125] on div "From: support@extend.com To: feriovsap1@gmail.com Date: 08/15/2025 - 03:36 PM M…" at bounding box center [163, 121] width 263 height 280
copy div "-What is the issue with your product? -Which component or part was damaged or f…"
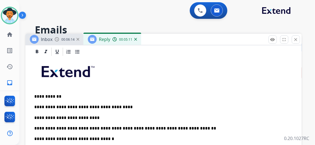
scroll to position [176, 0]
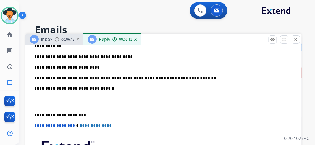
click at [193, 78] on p "**********" at bounding box center [161, 77] width 254 height 5
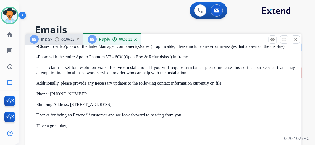
scroll to position [552, 0]
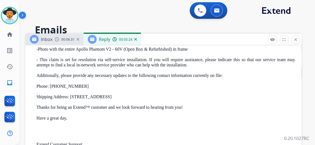
drag, startPoint x: 40, startPoint y: 94, endPoint x: 171, endPoint y: 93, distance: 130.6
click at [171, 93] on div "From: support@extend.com To: feriovsap1@gmail.com Date: 08/15/2025 - 03:36 PM M…" at bounding box center [163, 75] width 263 height 280
copy p "Shipping Address: 2701 S Fairview St, H2, Fountain Valley, CA, 92704"
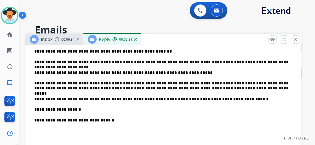
scroll to position [201, 0]
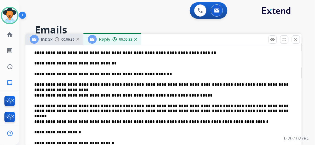
click at [90, 130] on p "**********" at bounding box center [161, 132] width 254 height 5
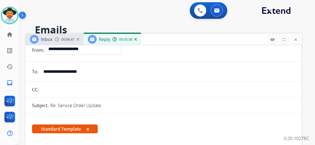
scroll to position [0, 0]
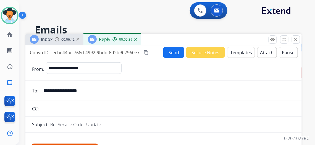
click at [171, 51] on button "Send" at bounding box center [173, 52] width 21 height 11
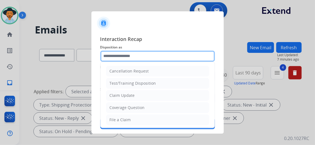
click at [137, 58] on input "text" at bounding box center [157, 56] width 115 height 11
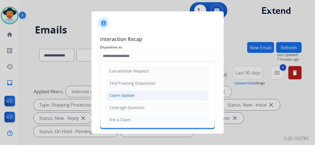
click at [138, 96] on li "Claim Update" at bounding box center [157, 95] width 103 height 10
type input "**********"
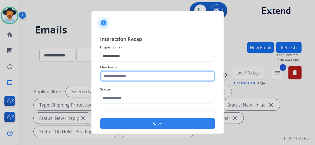
click at [132, 77] on input "text" at bounding box center [157, 75] width 115 height 11
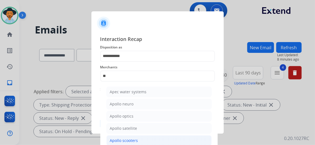
click at [139, 141] on li "Apollo scooters" at bounding box center [158, 140] width 105 height 10
type input "**********"
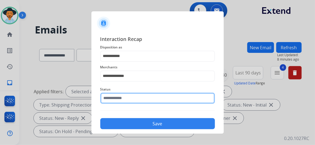
click at [151, 100] on input "text" at bounding box center [157, 98] width 115 height 11
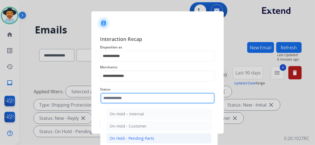
scroll to position [31, 0]
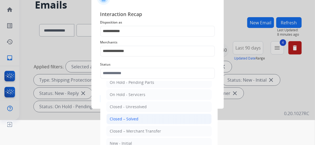
click at [141, 117] on li "Closed – Solved" at bounding box center [158, 118] width 105 height 10
type input "**********"
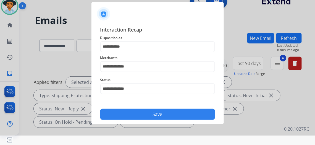
click at [152, 113] on button "Save" at bounding box center [157, 114] width 115 height 11
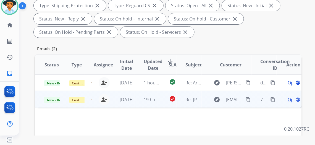
scroll to position [100, 0]
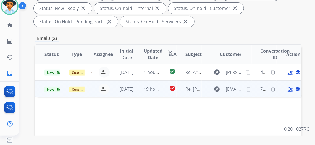
click at [289, 87] on span "Open" at bounding box center [292, 89] width 11 height 7
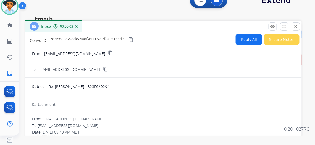
scroll to position [0, 0]
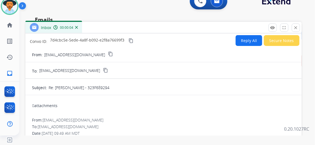
click at [108, 53] on mat-icon "content_copy" at bounding box center [110, 53] width 5 height 5
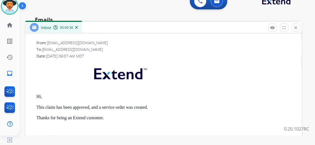
scroll to position [151, 0]
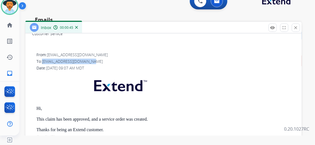
drag, startPoint x: 48, startPoint y: 61, endPoint x: 101, endPoint y: 59, distance: 52.2
click at [101, 59] on div "To: cs@support.dormezvous.com" at bounding box center [165, 62] width 258 height 6
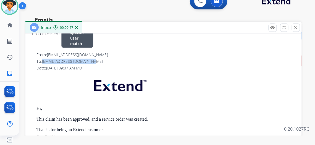
copy span "[EMAIL_ADDRESS][DOMAIN_NAME]"
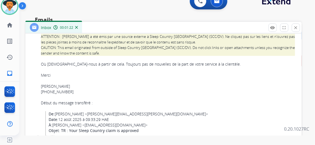
scroll to position [427, 0]
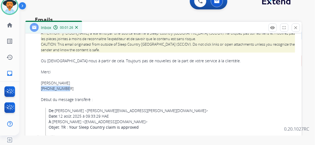
drag, startPoint x: 46, startPoint y: 87, endPoint x: 74, endPoint y: 88, distance: 28.4
click at [74, 88] on div "514-999-5343" at bounding box center [168, 89] width 254 height 6
copy div "514-999-5343"
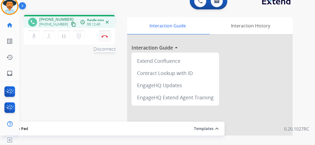
click at [104, 34] on button "Disconnect" at bounding box center [105, 36] width 12 height 12
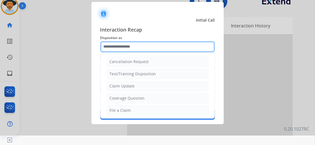
click at [157, 47] on input "text" at bounding box center [157, 46] width 115 height 11
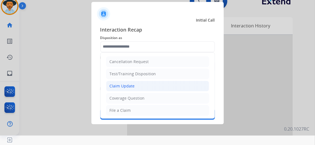
click at [141, 86] on li "Claim Update" at bounding box center [157, 86] width 103 height 10
type input "**********"
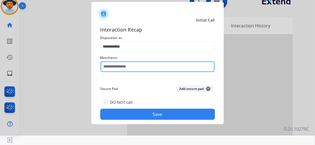
click at [140, 67] on input "text" at bounding box center [157, 66] width 115 height 11
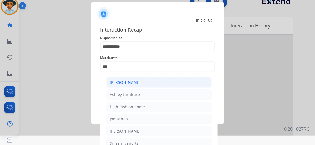
click at [144, 83] on li "Ashley - Reguard" at bounding box center [158, 82] width 105 height 10
type input "**********"
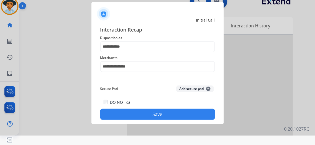
click at [160, 113] on button "Save" at bounding box center [157, 114] width 115 height 11
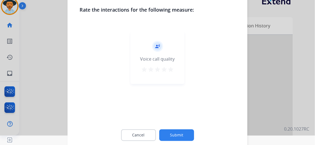
drag, startPoint x: 172, startPoint y: 68, endPoint x: 175, endPoint y: 82, distance: 14.9
click at [172, 68] on mat-icon "star" at bounding box center [170, 69] width 7 height 7
click at [180, 134] on button "Submit" at bounding box center [176, 135] width 35 height 12
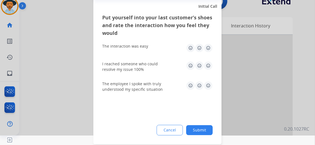
click at [208, 48] on img at bounding box center [208, 48] width 9 height 9
click at [209, 67] on img at bounding box center [208, 65] width 9 height 9
click at [204, 128] on button "Submit" at bounding box center [199, 130] width 27 height 10
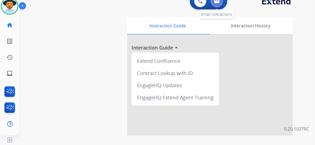
click at [220, 0] on img at bounding box center [217, 1] width 6 height 4
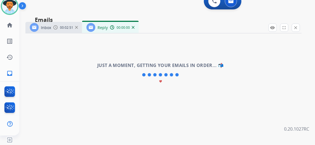
select select "**********"
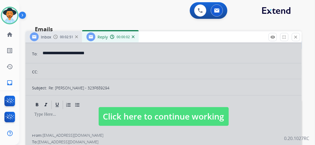
scroll to position [75, 0]
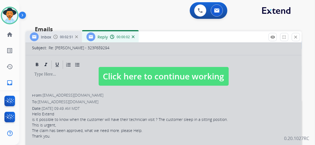
click at [171, 76] on span "Click here to continue working" at bounding box center [164, 76] width 130 height 19
select select
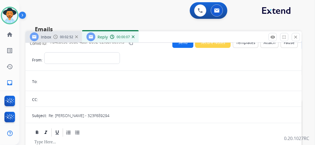
scroll to position [0, 0]
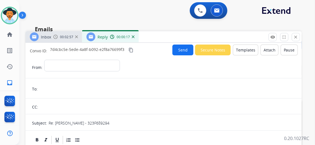
click at [134, 36] on img at bounding box center [133, 36] width 3 height 3
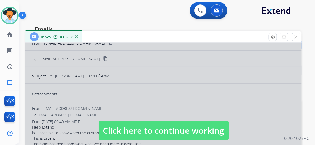
scroll to position [50, 0]
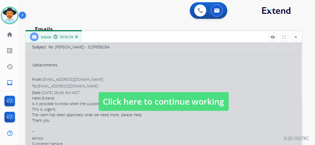
click at [172, 96] on span "Click here to continue working" at bounding box center [164, 101] width 130 height 19
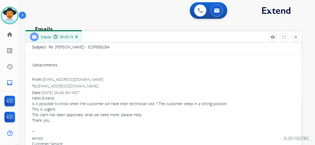
drag, startPoint x: 36, startPoint y: 96, endPoint x: 90, endPoint y: 120, distance: 59.4
copy div "Hello Extend is it possible to know when the customer will have their technicia…"
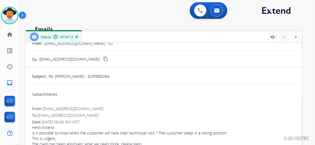
scroll to position [0, 0]
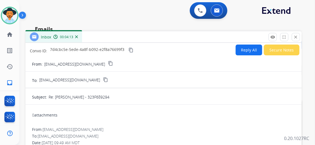
click at [133, 49] on mat-icon "content_copy" at bounding box center [130, 49] width 5 height 5
click at [199, 10] on button at bounding box center [200, 10] width 12 height 12
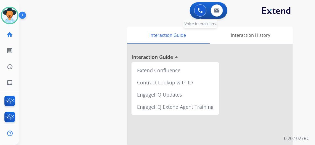
click at [199, 9] on button at bounding box center [200, 10] width 12 height 12
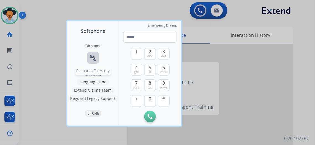
click at [96, 57] on mat-icon "connect_without_contact" at bounding box center [93, 57] width 7 height 7
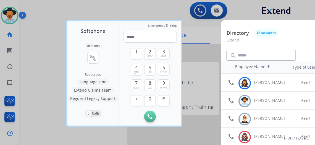
click at [128, 6] on div at bounding box center [157, 72] width 315 height 145
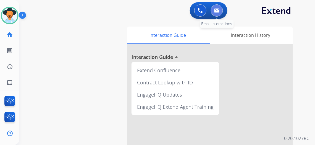
click at [217, 9] on img at bounding box center [217, 10] width 6 height 4
select select "**********"
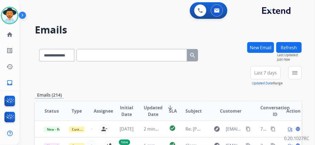
click at [272, 72] on span "Last 7 days" at bounding box center [265, 73] width 23 height 2
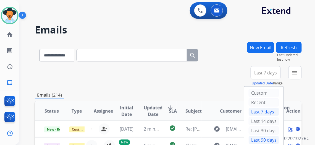
click at [268, 138] on div "Last 90 days" at bounding box center [264, 140] width 30 height 8
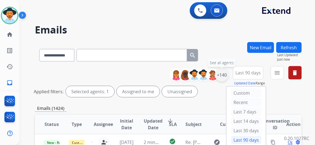
click at [226, 76] on div "+140" at bounding box center [221, 74] width 13 height 13
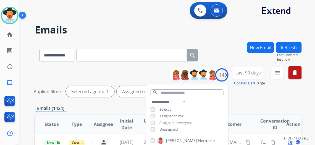
click at [159, 129] on div "Unassigned" at bounding box center [164, 129] width 27 height 4
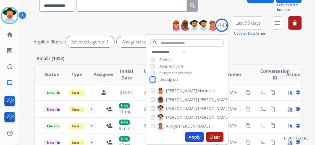
scroll to position [50, 0]
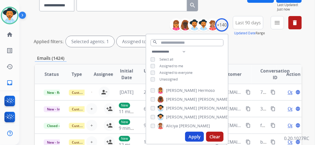
drag, startPoint x: 198, startPoint y: 135, endPoint x: 197, endPoint y: 129, distance: 6.4
click at [197, 135] on button "Apply" at bounding box center [194, 136] width 19 height 10
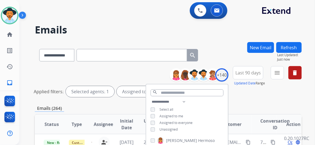
click at [250, 99] on div "**********" at bounding box center [168, 82] width 267 height 33
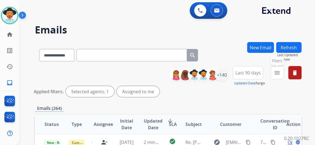
click at [281, 69] on mat-icon "menu" at bounding box center [277, 72] width 7 height 7
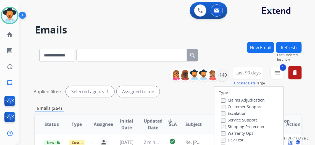
click at [224, 124] on label "Shipping Protection" at bounding box center [242, 126] width 43 height 5
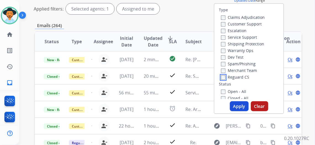
scroll to position [75, 0]
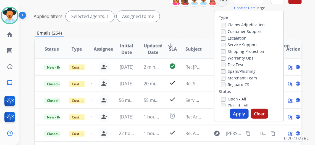
click at [242, 111] on button "Apply" at bounding box center [239, 114] width 19 height 10
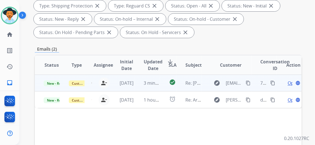
scroll to position [100, 0]
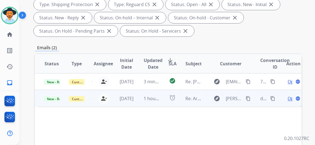
click at [292, 99] on span "Open" at bounding box center [292, 98] width 11 height 7
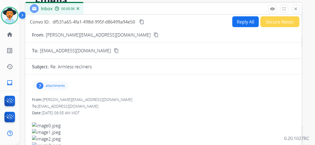
scroll to position [25, 0]
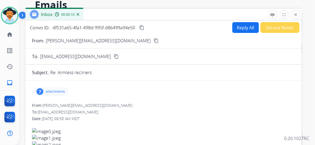
click at [154, 39] on mat-icon "content_copy" at bounding box center [156, 40] width 5 height 5
click at [65, 89] on p "attachments" at bounding box center [55, 91] width 19 height 4
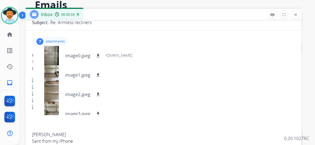
scroll to position [75, 0]
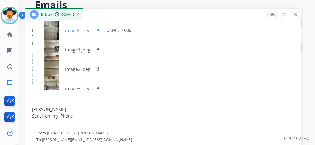
click at [101, 29] on mat-icon "download" at bounding box center [98, 30] width 5 height 5
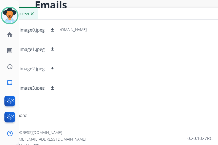
drag, startPoint x: 160, startPoint y: 15, endPoint x: 207, endPoint y: 19, distance: 46.9
click at [212, 15] on div "Inbox 00:00:59" at bounding box center [118, 14] width 276 height 12
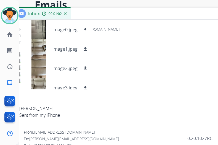
drag, startPoint x: 101, startPoint y: 16, endPoint x: 134, endPoint y: 16, distance: 32.6
click at [134, 15] on div "Inbox 00:01:02" at bounding box center [151, 14] width 276 height 12
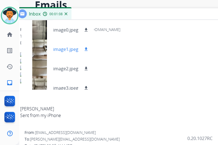
click at [89, 47] on mat-icon "download" at bounding box center [86, 49] width 5 height 5
click at [89, 67] on mat-icon "download" at bounding box center [86, 68] width 5 height 5
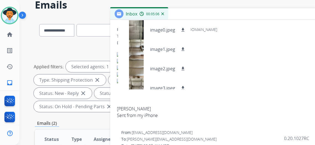
scroll to position [0, 0]
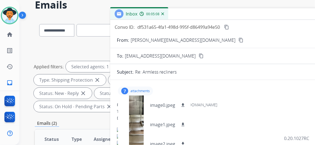
click at [236, 26] on div "Convo ID: df531a65-4fa1-498d-995f-d86499a94e50 content_copy Reply All Secure No…" at bounding box center [248, 27] width 276 height 11
click at [229, 26] on mat-icon "content_copy" at bounding box center [226, 27] width 5 height 5
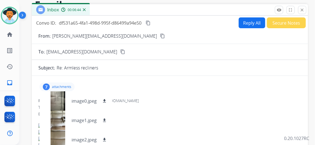
drag, startPoint x: 265, startPoint y: 16, endPoint x: 186, endPoint y: 12, distance: 78.5
click at [186, 12] on div "Inbox 00:06:44" at bounding box center [170, 10] width 276 height 12
click at [9, 14] on img at bounding box center [9, 15] width 15 height 15
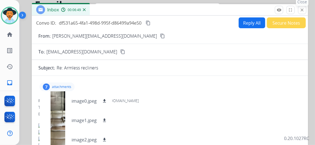
click at [305, 10] on mat-icon "close" at bounding box center [302, 9] width 5 height 5
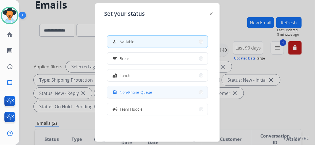
click at [148, 91] on span "Non-Phone Queue" at bounding box center [136, 92] width 33 height 6
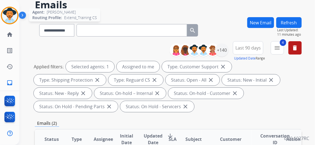
click at [14, 15] on img at bounding box center [9, 15] width 15 height 15
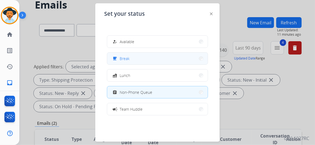
click at [143, 57] on button "free_breakfast Break" at bounding box center [157, 58] width 101 height 12
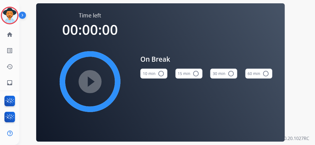
click at [185, 76] on button "15 min radio_button_unchecked" at bounding box center [188, 73] width 27 height 10
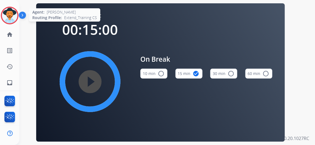
click at [11, 17] on img at bounding box center [9, 15] width 15 height 15
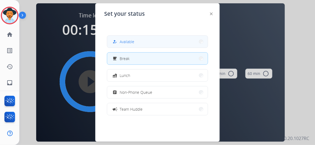
click at [141, 40] on button "how_to_reg Available" at bounding box center [157, 42] width 101 height 12
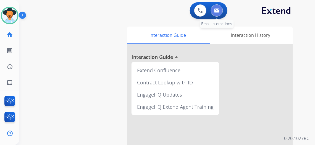
click at [217, 9] on img at bounding box center [217, 10] width 6 height 4
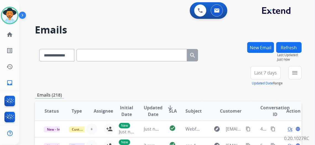
click at [266, 74] on span "Last 7 days" at bounding box center [265, 73] width 23 height 2
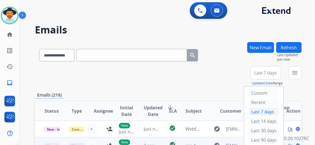
scroll to position [25, 0]
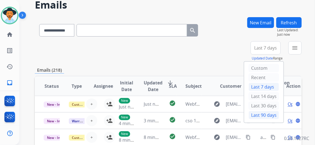
click at [265, 111] on div "Last 90 days" at bounding box center [264, 115] width 30 height 8
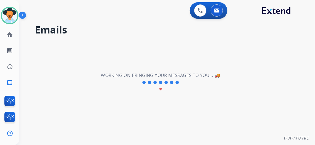
scroll to position [0, 0]
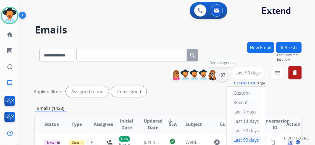
click at [225, 75] on div "+87" at bounding box center [221, 74] width 13 height 13
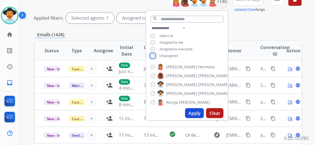
scroll to position [75, 0]
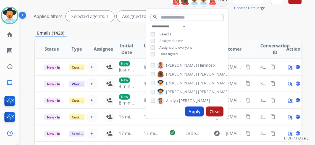
click at [198, 108] on button "Apply" at bounding box center [194, 111] width 19 height 10
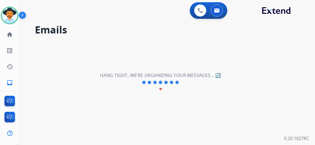
scroll to position [0, 0]
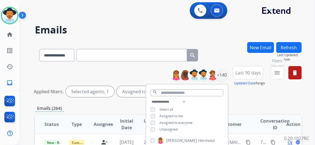
click at [281, 71] on mat-icon "menu" at bounding box center [277, 72] width 7 height 7
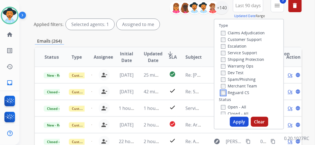
scroll to position [75, 0]
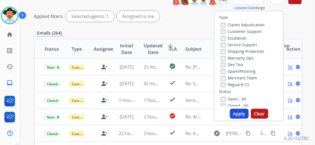
click at [243, 111] on button "Apply" at bounding box center [239, 114] width 19 height 10
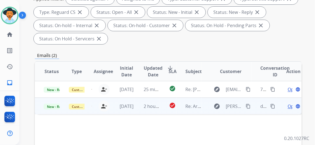
scroll to position [100, 0]
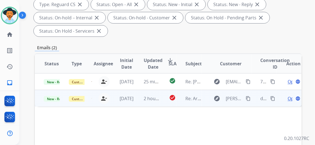
click at [291, 98] on span "Open" at bounding box center [292, 98] width 11 height 7
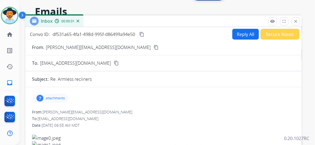
scroll to position [0, 0]
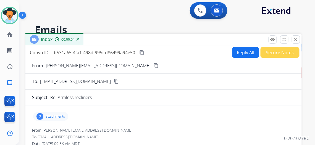
click at [245, 51] on button "Reply All" at bounding box center [245, 52] width 27 height 11
select select "**********"
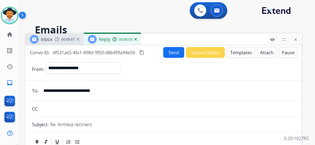
click at [241, 53] on button "Templates" at bounding box center [241, 52] width 28 height 11
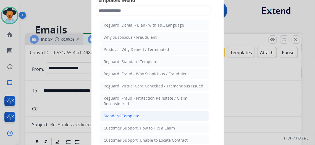
click at [159, 111] on li "Standard Template" at bounding box center [154, 115] width 109 height 10
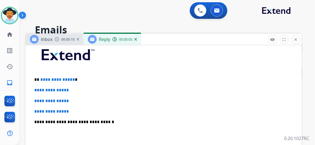
scroll to position [151, 0]
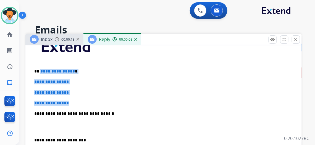
drag, startPoint x: 44, startPoint y: 70, endPoint x: 79, endPoint y: 99, distance: 45.6
click at [78, 100] on div "**********" at bounding box center [163, 126] width 263 height 190
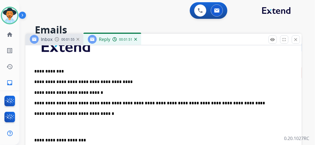
click at [86, 103] on p "**********" at bounding box center [161, 103] width 254 height 5
click at [220, 101] on p "**********" at bounding box center [161, 103] width 254 height 5
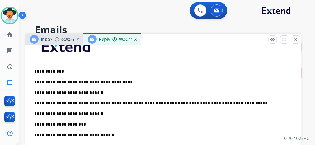
click at [86, 123] on p "**********" at bounding box center [161, 124] width 254 height 5
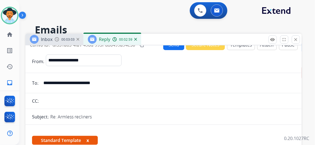
scroll to position [0, 0]
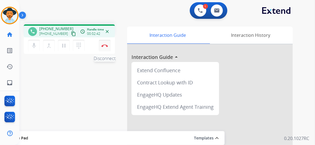
click at [105, 44] on button "Disconnect" at bounding box center [105, 46] width 12 height 12
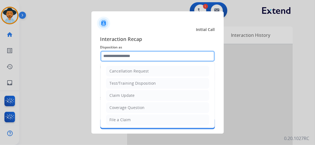
click at [145, 57] on input "text" at bounding box center [157, 56] width 115 height 11
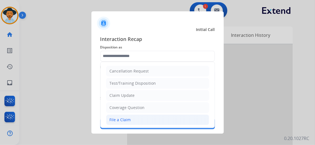
click at [141, 117] on li "File a Claim" at bounding box center [157, 119] width 103 height 10
type input "**********"
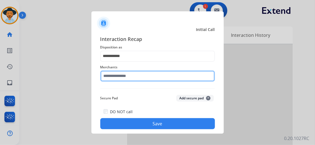
click at [136, 78] on input "text" at bounding box center [157, 75] width 115 height 11
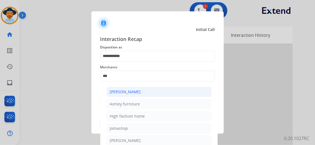
click at [140, 93] on li "Ashley - Reguard" at bounding box center [158, 91] width 105 height 10
type input "**********"
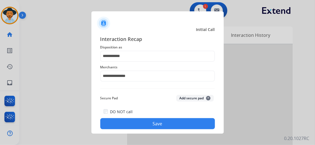
click at [154, 125] on button "Save" at bounding box center [157, 123] width 115 height 11
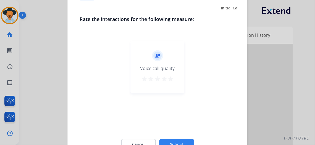
click at [168, 78] on mat-icon "star" at bounding box center [170, 79] width 7 height 7
click at [181, 141] on button "Submit" at bounding box center [176, 145] width 35 height 12
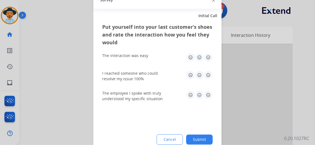
click at [207, 58] on img at bounding box center [208, 57] width 9 height 9
click at [208, 75] on img at bounding box center [208, 75] width 9 height 9
click at [210, 94] on img at bounding box center [208, 95] width 9 height 9
click at [202, 137] on button "Submit" at bounding box center [199, 139] width 27 height 10
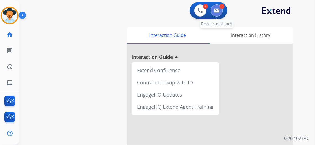
click at [223, 10] on button at bounding box center [217, 10] width 12 height 12
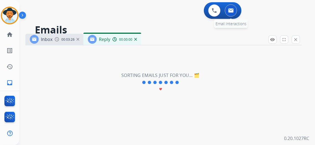
select select "**********"
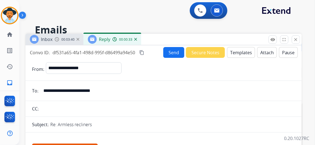
click at [175, 52] on button "Send" at bounding box center [173, 52] width 21 height 11
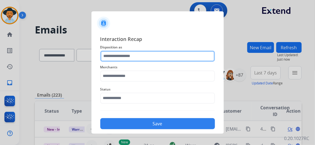
click at [140, 53] on input "text" at bounding box center [157, 56] width 115 height 11
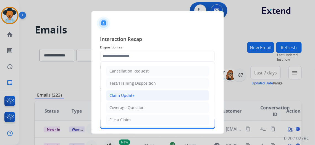
click at [143, 97] on li "Claim Update" at bounding box center [157, 95] width 103 height 10
type input "**********"
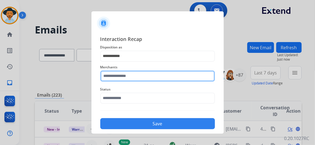
click at [145, 76] on input "text" at bounding box center [157, 75] width 115 height 11
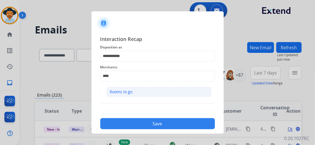
click at [150, 90] on li "Rooms to go" at bounding box center [158, 91] width 105 height 10
type input "**********"
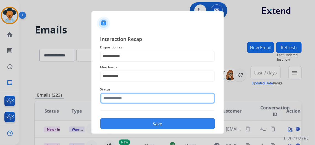
click at [135, 96] on input "text" at bounding box center [157, 98] width 115 height 11
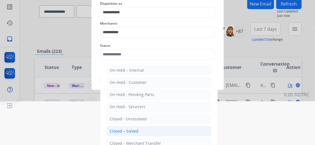
click at [138, 128] on li "Closed – Solved" at bounding box center [158, 131] width 105 height 10
type input "**********"
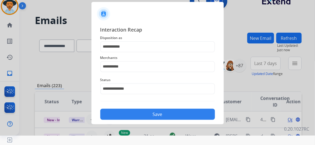
click at [158, 112] on button "Save" at bounding box center [157, 114] width 115 height 11
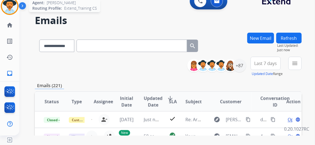
click at [10, 4] on img at bounding box center [9, 5] width 15 height 15
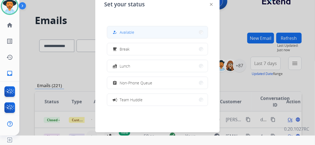
click at [142, 35] on button "how_to_reg Available" at bounding box center [157, 32] width 101 height 12
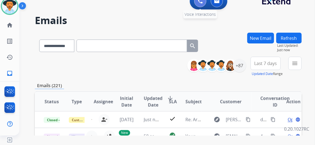
click at [199, 3] on button at bounding box center [200, 1] width 12 height 12
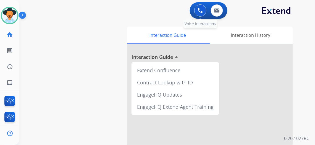
click at [202, 9] on img at bounding box center [200, 10] width 5 height 5
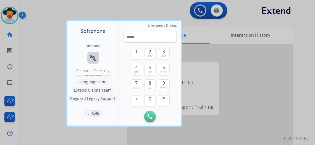
click at [93, 58] on mat-icon "connect_without_contact" at bounding box center [93, 57] width 7 height 7
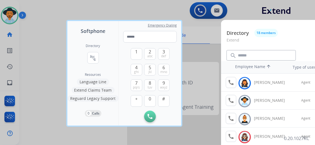
click at [145, 10] on div at bounding box center [157, 72] width 315 height 145
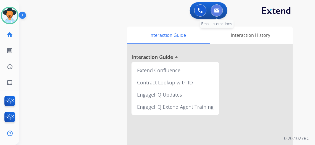
click at [219, 12] on img at bounding box center [217, 10] width 6 height 4
select select "**********"
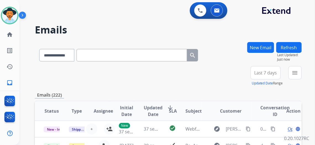
click at [276, 74] on span "Last 7 days" at bounding box center [265, 73] width 23 height 2
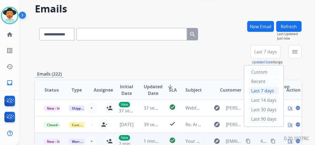
scroll to position [50, 0]
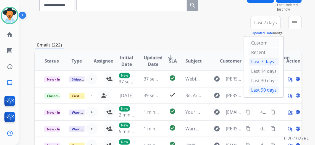
click at [266, 86] on div "Last 90 days" at bounding box center [264, 90] width 30 height 8
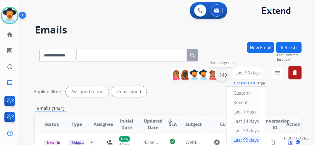
click at [225, 75] on div "+140" at bounding box center [221, 74] width 13 height 13
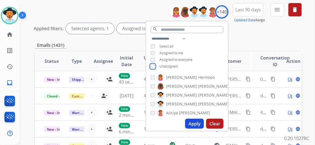
scroll to position [75, 0]
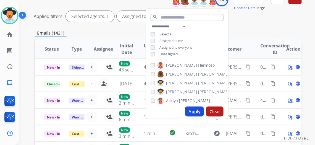
click at [200, 109] on button "Apply" at bounding box center [194, 111] width 19 height 10
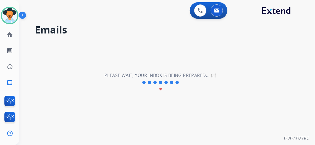
scroll to position [0, 0]
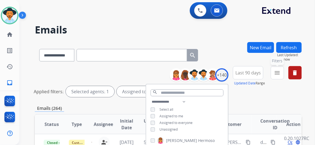
click at [281, 73] on mat-icon "menu" at bounding box center [277, 72] width 7 height 7
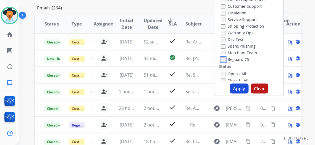
scroll to position [100, 0]
click at [244, 86] on button "Apply" at bounding box center [239, 88] width 19 height 10
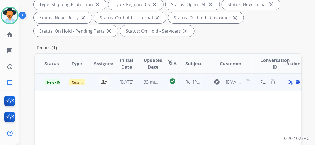
click at [290, 83] on span "Open" at bounding box center [292, 81] width 11 height 7
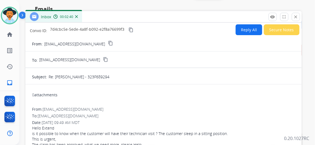
scroll to position [0, 0]
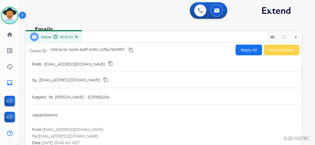
click at [298, 39] on mat-icon "close" at bounding box center [295, 37] width 5 height 5
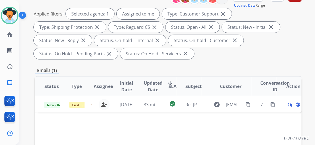
scroll to position [50, 0]
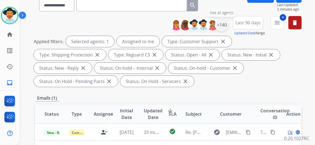
click at [228, 24] on div "+140" at bounding box center [221, 24] width 13 height 13
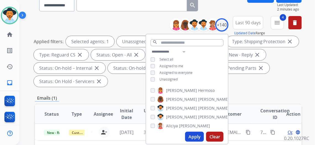
click at [197, 136] on button "Apply" at bounding box center [194, 136] width 19 height 10
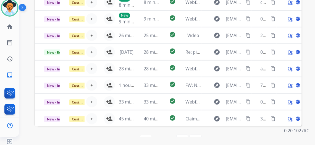
scroll to position [9, 0]
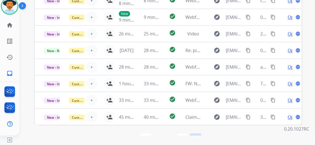
click at [198, 136] on mat-icon "last_page" at bounding box center [195, 139] width 7 height 7
select select "*"
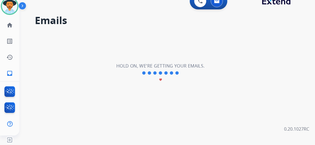
scroll to position [0, 0]
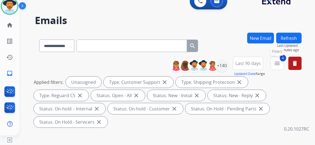
click at [280, 61] on mat-icon "menu" at bounding box center [277, 63] width 7 height 7
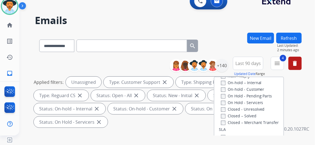
scroll to position [125, 0]
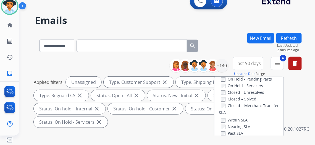
click at [300, 102] on div "Applied filters: Unassigned Type: Customer Support close Type: Shipping Protect…" at bounding box center [167, 101] width 267 height 51
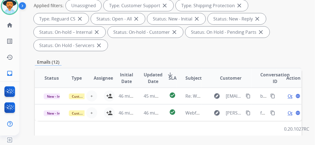
scroll to position [100, 0]
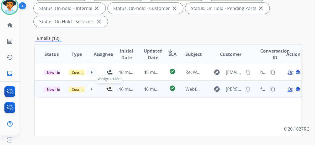
click at [107, 86] on mat-icon "person_add" at bounding box center [109, 89] width 7 height 7
click at [102, 86] on mat-icon "person_remove" at bounding box center [104, 89] width 7 height 7
click at [93, 83] on button "+ Select agent" at bounding box center [91, 88] width 11 height 11
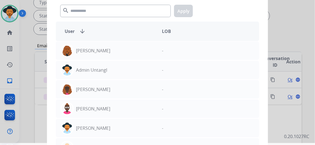
scroll to position [0, 0]
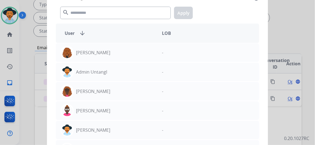
drag, startPoint x: 288, startPoint y: 14, endPoint x: 222, endPoint y: 24, distance: 66.4
click at [288, 14] on div at bounding box center [157, 72] width 315 height 145
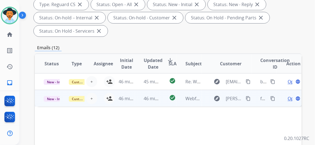
click at [110, 90] on td "46 minutes ago" at bounding box center [122, 98] width 25 height 17
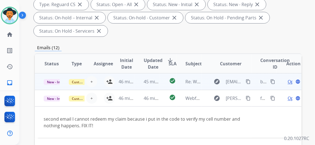
click at [110, 73] on td "46 minutes ago" at bounding box center [122, 81] width 25 height 17
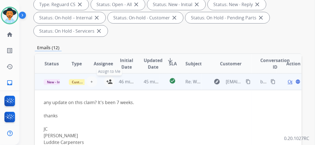
click at [109, 78] on mat-icon "person_add" at bounding box center [109, 81] width 7 height 7
click at [104, 78] on mat-icon "person_remove" at bounding box center [104, 81] width 7 height 7
click at [292, 78] on span "Open" at bounding box center [292, 81] width 11 height 7
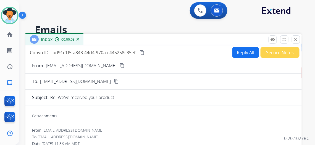
click at [120, 63] on mat-icon "content_copy" at bounding box center [122, 65] width 5 height 5
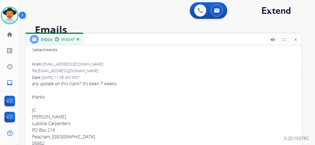
scroll to position [50, 0]
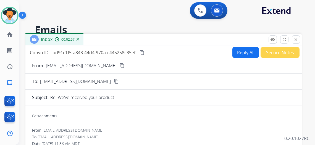
select select "**********"
select select "*"
click at [144, 51] on mat-icon "content_copy" at bounding box center [141, 52] width 5 height 5
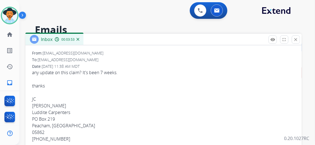
scroll to position [75, 0]
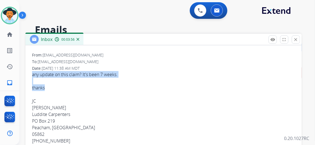
drag, startPoint x: 36, startPoint y: 73, endPoint x: 66, endPoint y: 85, distance: 31.9
copy div "any update on this claim? It's been 7 weeks. thanks"
click at [298, 41] on mat-icon "close" at bounding box center [295, 39] width 5 height 5
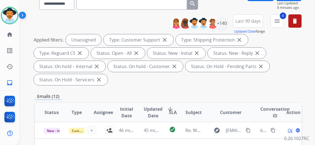
scroll to position [25, 0]
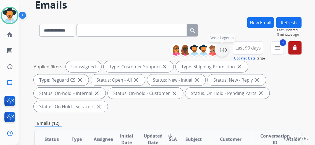
click at [224, 49] on div "+140" at bounding box center [221, 49] width 13 height 13
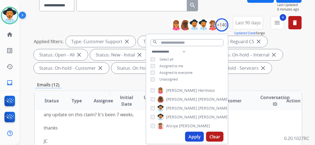
click at [200, 134] on button "Apply" at bounding box center [194, 136] width 19 height 10
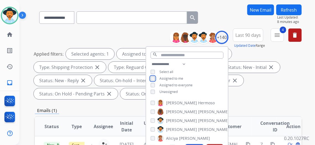
scroll to position [50, 0]
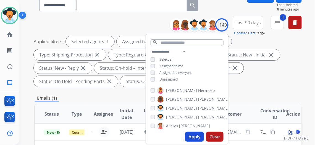
click at [200, 136] on button "Apply" at bounding box center [194, 136] width 19 height 10
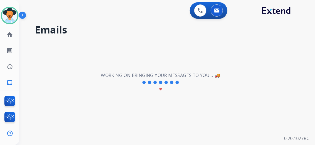
scroll to position [0, 0]
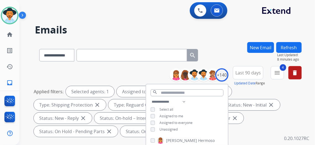
click at [281, 122] on div "Applied filters: Selected agents: 1 Assigned to me Type: Customer Support close…" at bounding box center [167, 111] width 267 height 51
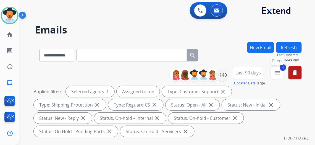
click at [281, 70] on mat-icon "menu" at bounding box center [277, 72] width 7 height 7
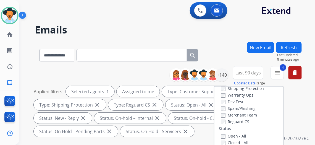
scroll to position [50, 0]
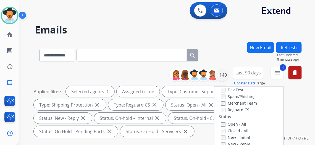
click at [306, 113] on div "**********" at bounding box center [166, 72] width 295 height 145
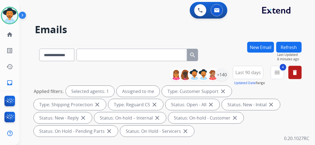
scroll to position [0, 0]
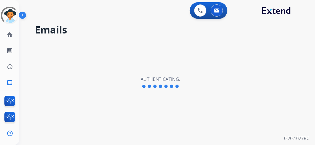
select select "**********"
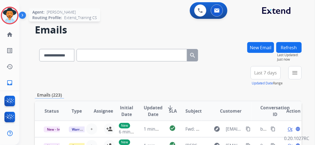
click at [7, 16] on img at bounding box center [9, 15] width 15 height 15
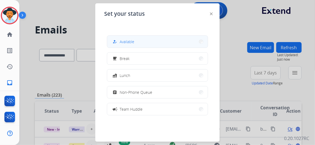
click at [131, 39] on span "Available" at bounding box center [127, 42] width 15 height 6
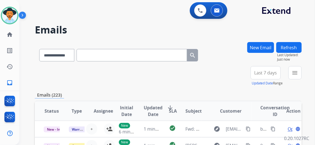
click at [276, 72] on span "Last 7 days" at bounding box center [265, 73] width 23 height 2
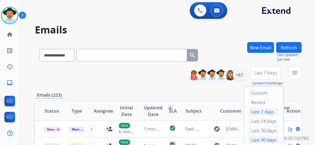
click at [261, 136] on div "Last 90 days" at bounding box center [264, 140] width 30 height 8
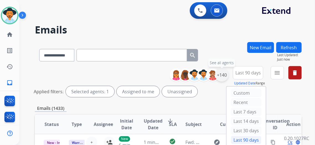
drag, startPoint x: 231, startPoint y: 71, endPoint x: 228, endPoint y: 75, distance: 5.5
click at [228, 75] on div "+140" at bounding box center [221, 74] width 13 height 13
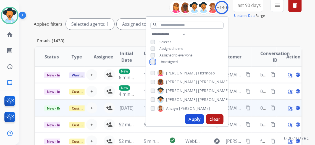
scroll to position [75, 0]
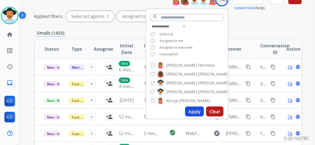
click at [198, 111] on button "Apply" at bounding box center [194, 111] width 19 height 10
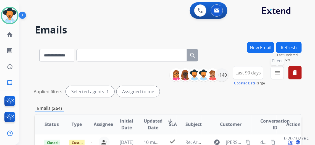
click at [281, 71] on mat-icon "menu" at bounding box center [277, 72] width 7 height 7
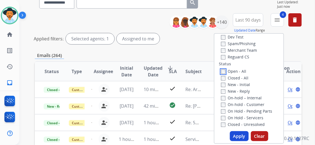
scroll to position [75, 0]
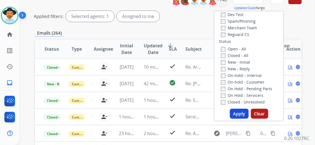
click at [242, 113] on button "Apply" at bounding box center [239, 114] width 19 height 10
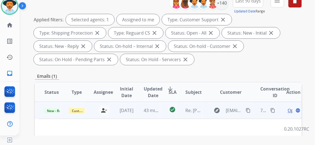
scroll to position [42, 0]
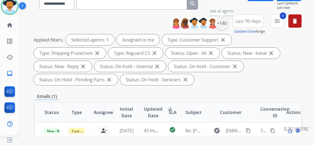
click at [223, 22] on div "+140" at bounding box center [221, 23] width 13 height 13
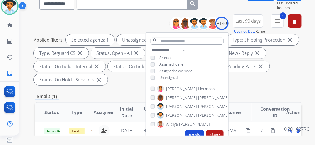
click at [200, 136] on button "Apply" at bounding box center [194, 135] width 19 height 10
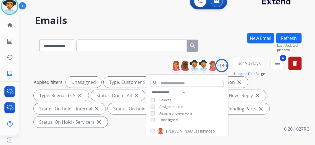
click at [273, 135] on div "Emails (12)" at bounding box center [168, 138] width 267 height 7
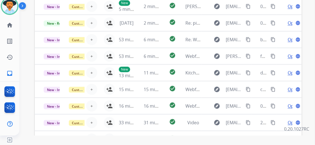
scroll to position [205, 0]
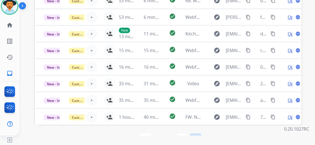
click at [199, 136] on mat-icon "last_page" at bounding box center [195, 139] width 7 height 7
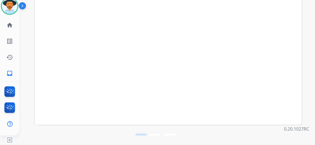
click at [144, 136] on mat-icon "first_page" at bounding box center [141, 139] width 7 height 7
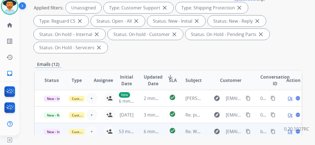
scroll to position [75, 0]
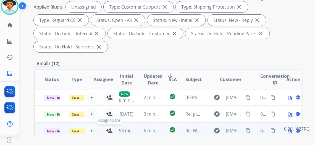
click at [109, 127] on mat-icon "person_add" at bounding box center [109, 130] width 7 height 7
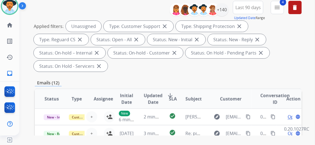
scroll to position [0, 0]
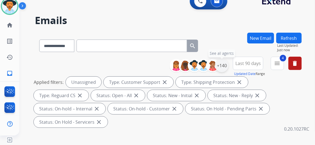
click at [226, 64] on div "+140" at bounding box center [221, 65] width 13 height 13
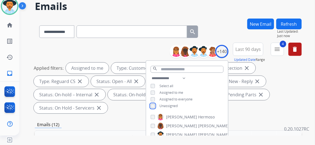
scroll to position [50, 0]
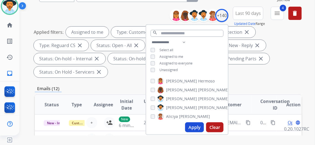
click at [198, 123] on button "Apply" at bounding box center [194, 127] width 19 height 10
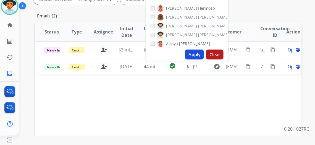
scroll to position [125, 0]
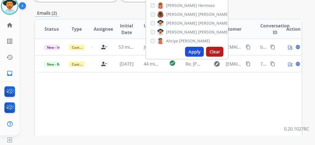
click at [215, 98] on div "Status Type Assignee Initial Date Updated Date arrow_downward SLA Subject Custo…" at bounding box center [168, 111] width 267 height 185
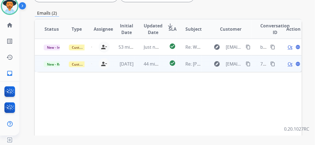
click at [288, 64] on span "Open" at bounding box center [292, 63] width 11 height 7
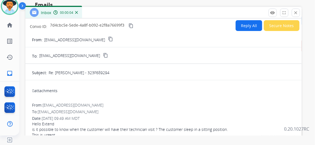
scroll to position [0, 0]
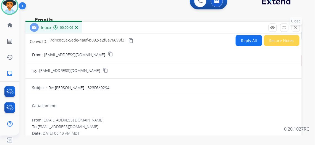
click at [298, 27] on mat-icon "close" at bounding box center [295, 27] width 5 height 5
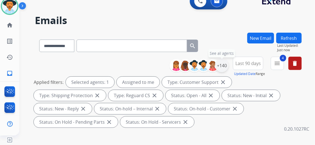
click at [226, 65] on div "+140" at bounding box center [221, 65] width 13 height 13
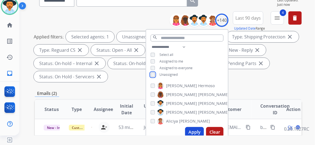
scroll to position [50, 0]
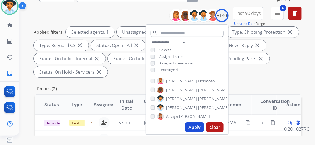
click at [196, 125] on button "Apply" at bounding box center [194, 127] width 19 height 10
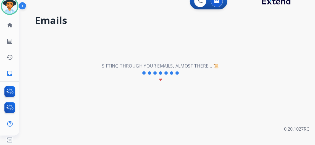
scroll to position [0, 0]
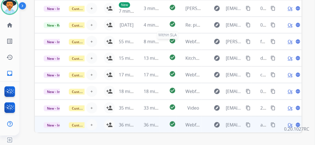
scroll to position [201, 0]
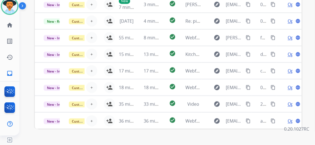
click at [196, 139] on mat-icon "last_page" at bounding box center [195, 142] width 7 height 7
select select "*"
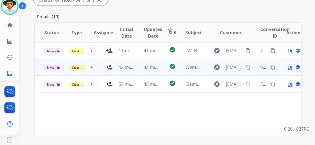
scroll to position [125, 0]
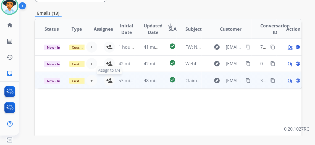
click at [109, 77] on mat-icon "person_add" at bounding box center [109, 80] width 7 height 7
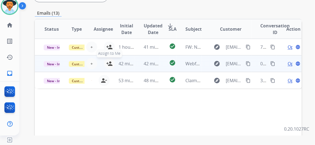
click at [109, 60] on mat-icon "person_add" at bounding box center [109, 63] width 7 height 7
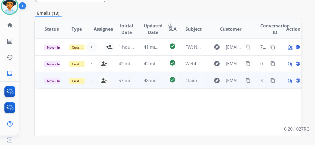
click at [292, 77] on span "Open" at bounding box center [292, 80] width 11 height 7
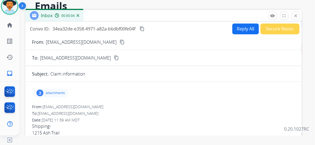
scroll to position [0, 0]
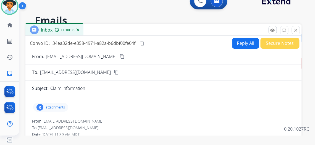
click at [120, 54] on mat-icon "content_copy" at bounding box center [122, 56] width 5 height 5
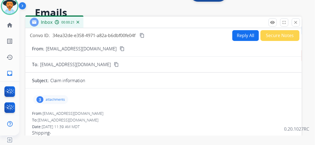
scroll to position [4, 0]
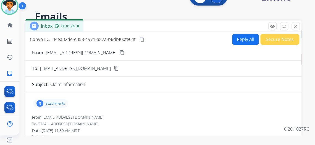
click at [144, 38] on mat-icon "content_copy" at bounding box center [141, 39] width 5 height 5
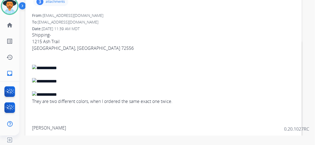
scroll to position [104, 0]
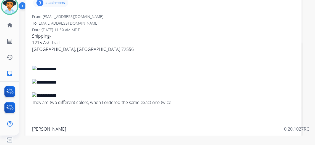
drag, startPoint x: 74, startPoint y: 127, endPoint x: 31, endPoint y: 99, distance: 51.5
click at [31, 99] on div "3 attachments From: katydidlovesjesus@yahoo.com To: support@extend.com Date: 08…" at bounding box center [163, 84] width 276 height 177
copy div "They are two different colors, when I ordered the same exact one twice. Katheri…"
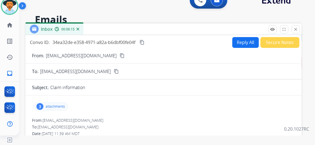
scroll to position [0, 0]
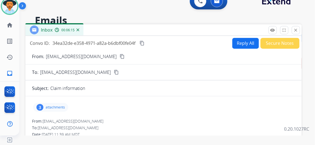
click at [245, 41] on button "Reply All" at bounding box center [245, 43] width 27 height 11
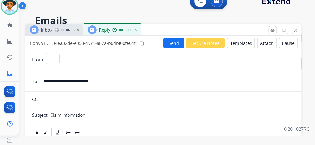
select select "**********"
click at [244, 40] on button "Templates" at bounding box center [241, 43] width 28 height 11
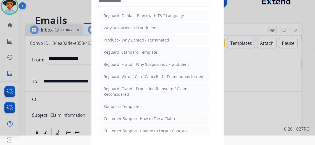
drag, startPoint x: 146, startPoint y: 104, endPoint x: 143, endPoint y: 104, distance: 3.1
click at [146, 104] on li "Standard Template" at bounding box center [154, 106] width 109 height 10
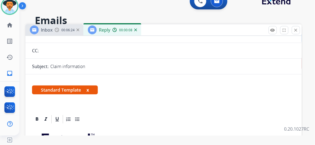
scroll to position [125, 0]
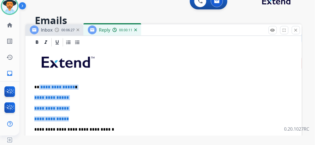
drag, startPoint x: 48, startPoint y: 112, endPoint x: 43, endPoint y: 85, distance: 27.2
click at [43, 85] on div "**********" at bounding box center [163, 142] width 263 height 190
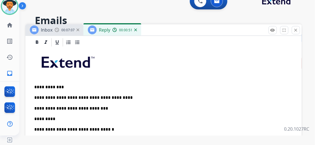
click at [99, 108] on p "**********" at bounding box center [161, 108] width 254 height 5
click at [178, 107] on p "**********" at bounding box center [161, 108] width 254 height 5
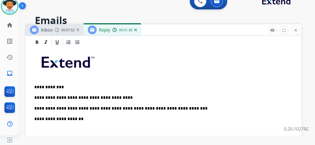
click at [93, 116] on p "**********" at bounding box center [161, 118] width 254 height 5
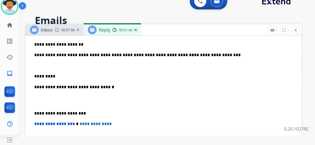
scroll to position [201, 0]
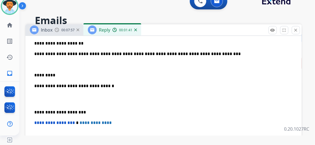
click at [62, 73] on p "*********" at bounding box center [161, 75] width 254 height 5
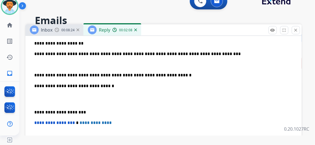
click at [37, 73] on div "**********" at bounding box center [163, 83] width 263 height 222
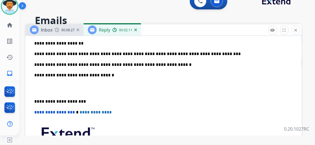
click at [164, 63] on p "**********" at bounding box center [161, 64] width 254 height 5
click at [126, 64] on p "**********" at bounding box center [161, 64] width 254 height 5
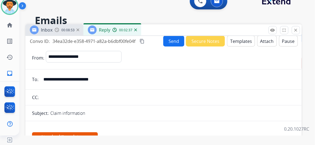
scroll to position [0, 0]
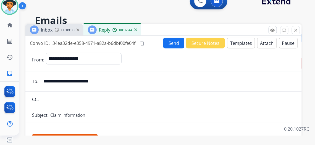
click at [264, 42] on button "Attach" at bounding box center [267, 43] width 20 height 11
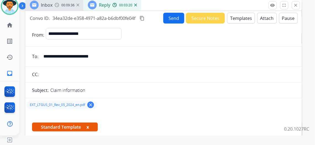
click at [176, 17] on button "Send" at bounding box center [173, 18] width 21 height 11
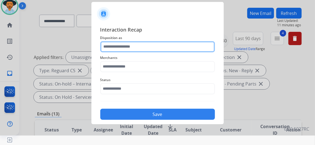
click at [145, 43] on input "text" at bounding box center [157, 46] width 115 height 11
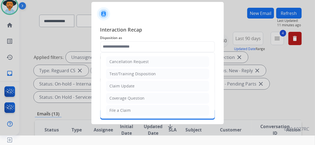
click at [146, 87] on li "Claim Update" at bounding box center [157, 86] width 103 height 10
type input "**********"
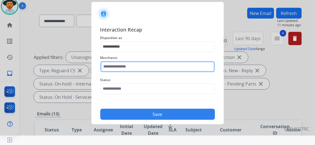
click at [131, 66] on input "text" at bounding box center [157, 66] width 115 height 11
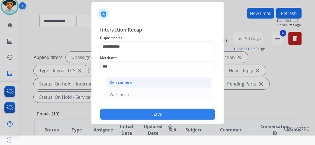
click at [134, 78] on li "Keh camera" at bounding box center [158, 82] width 105 height 10
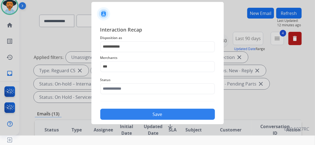
type input "**********"
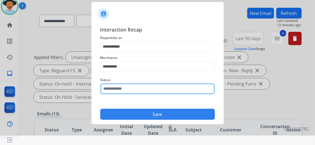
click at [131, 88] on input "text" at bounding box center [157, 88] width 115 height 11
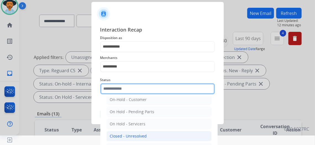
scroll to position [31, 0]
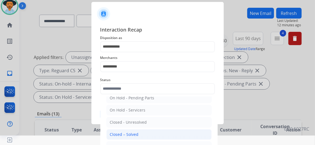
click at [142, 132] on li "Closed – Solved" at bounding box center [158, 134] width 105 height 10
type input "**********"
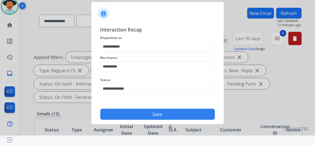
click at [153, 113] on button "Save" at bounding box center [157, 114] width 115 height 11
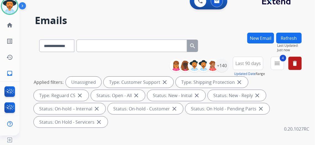
scroll to position [0, 0]
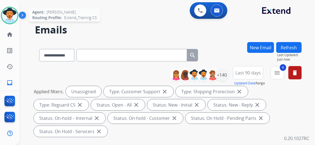
click at [8, 11] on img at bounding box center [9, 15] width 15 height 15
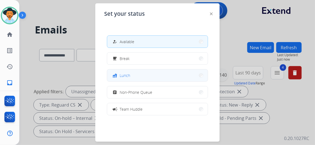
click at [147, 75] on button "fastfood Lunch" at bounding box center [157, 75] width 101 height 12
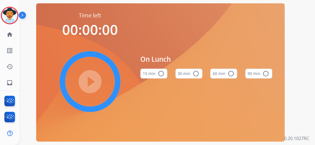
click at [185, 76] on button "30 min radio_button_unchecked" at bounding box center [188, 73] width 27 height 10
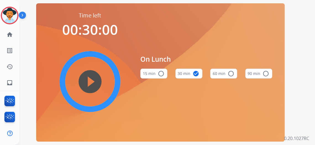
click at [224, 77] on button "60 min radio_button_unchecked" at bounding box center [223, 73] width 27 height 10
